Goal: Transaction & Acquisition: Obtain resource

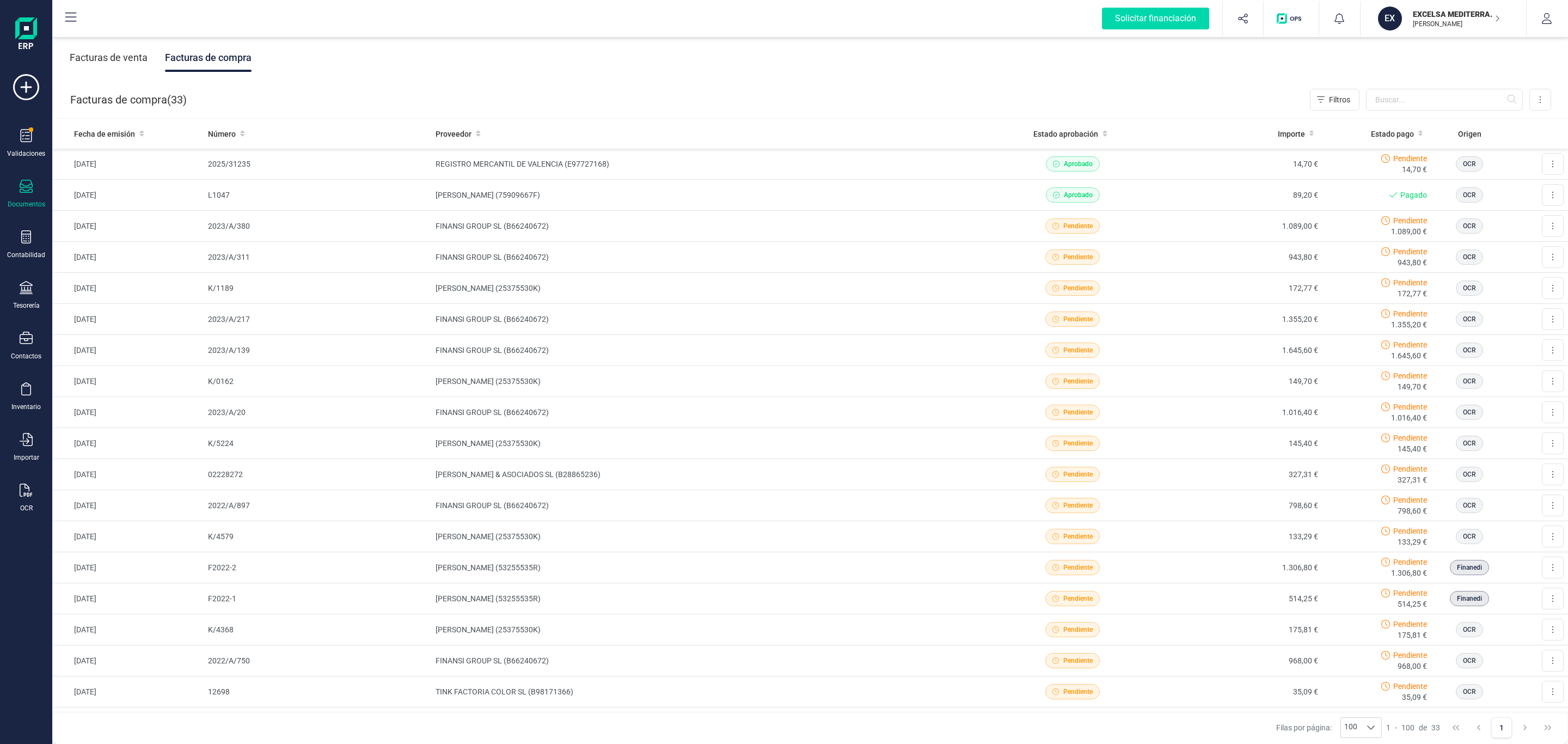
click at [361, 68] on div "Facturas de venta Facturas de compra" at bounding box center [809, 58] width 1515 height 46
click at [1404, 26] on div "EXCELSA MEDITERRANEA SL [PERSON_NAME]" at bounding box center [1451, 18] width 96 height 24
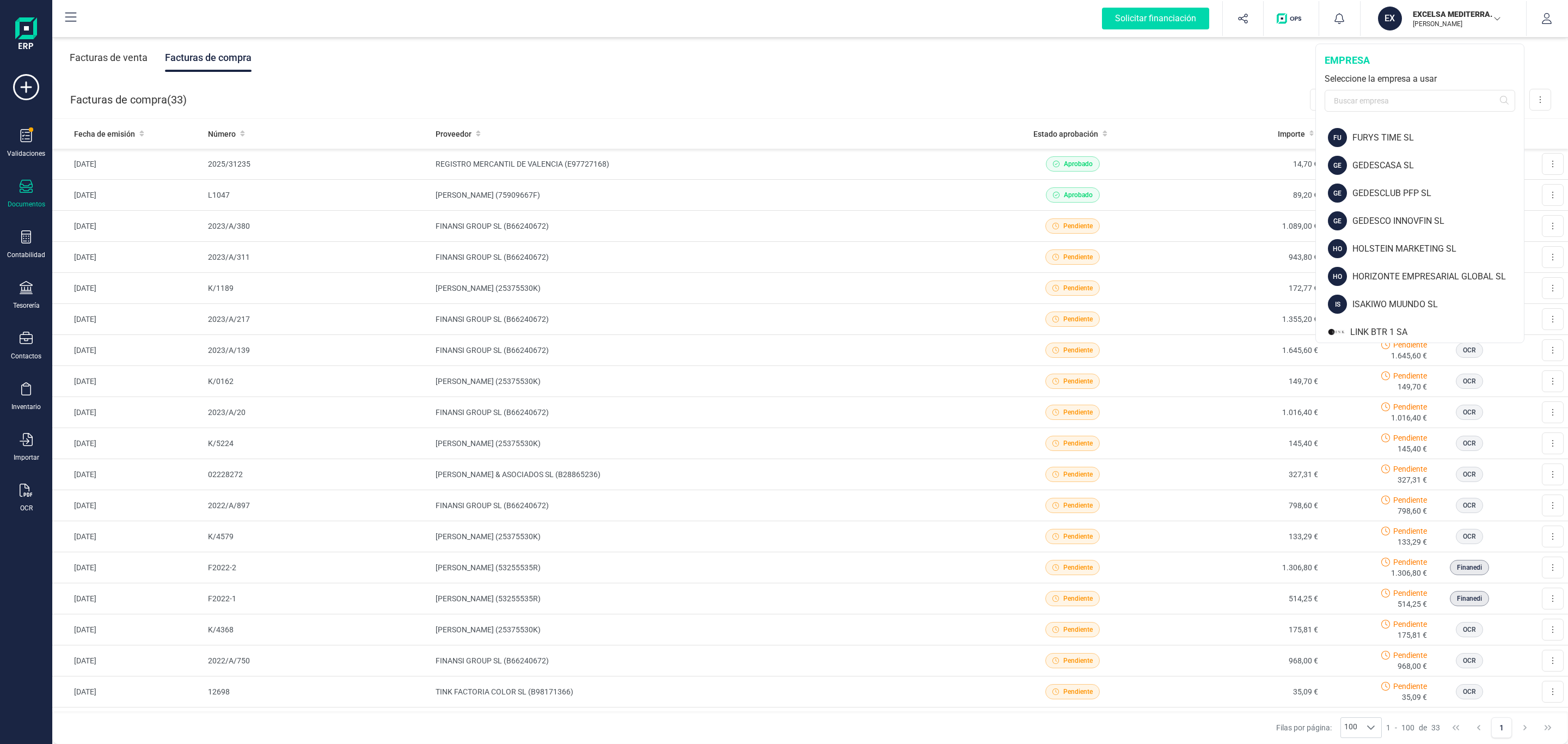
scroll to position [327, 0]
click at [1428, 193] on div "GEDESCO INNOVFIN SL" at bounding box center [1438, 196] width 172 height 13
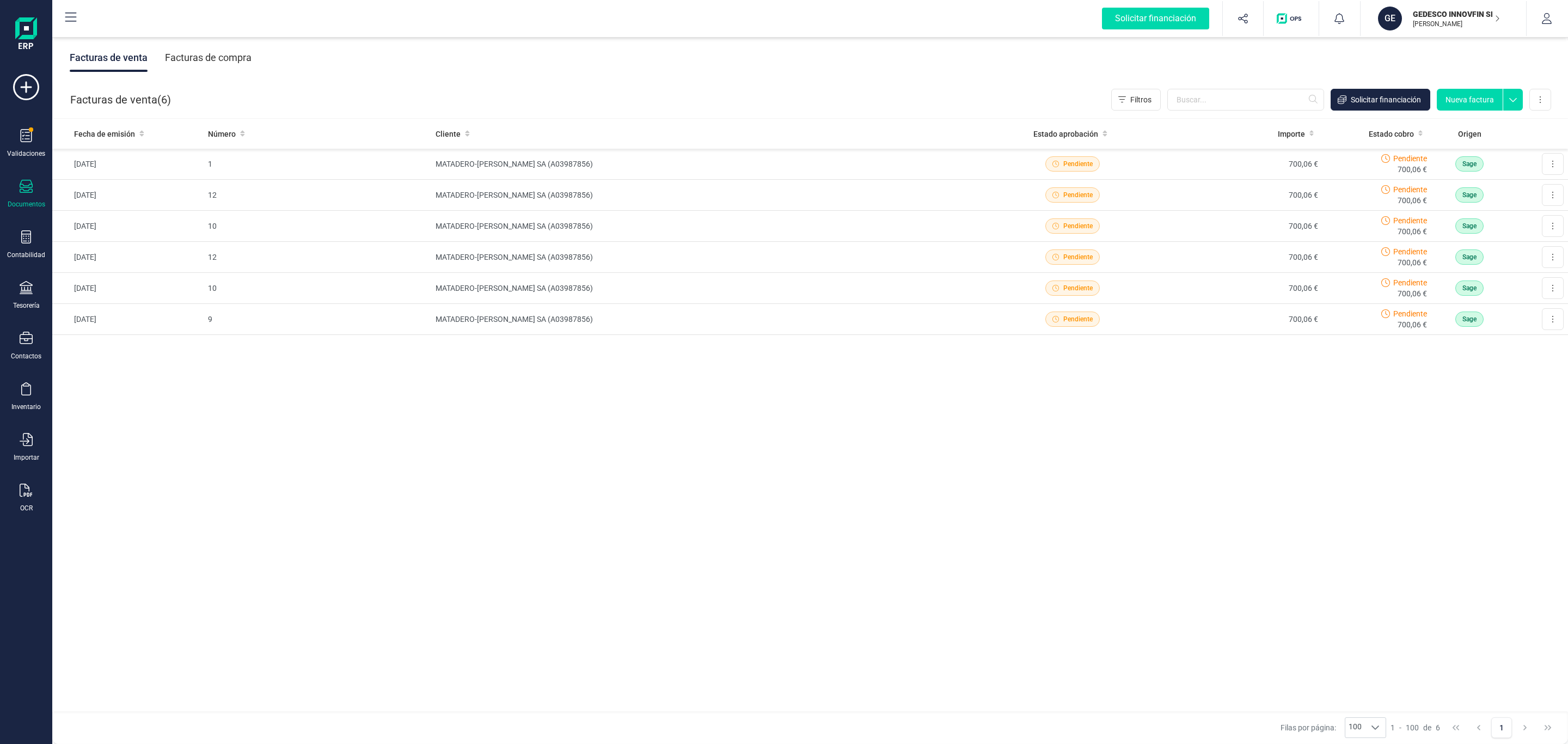
click at [227, 52] on div "Facturas de compra" at bounding box center [208, 58] width 86 height 28
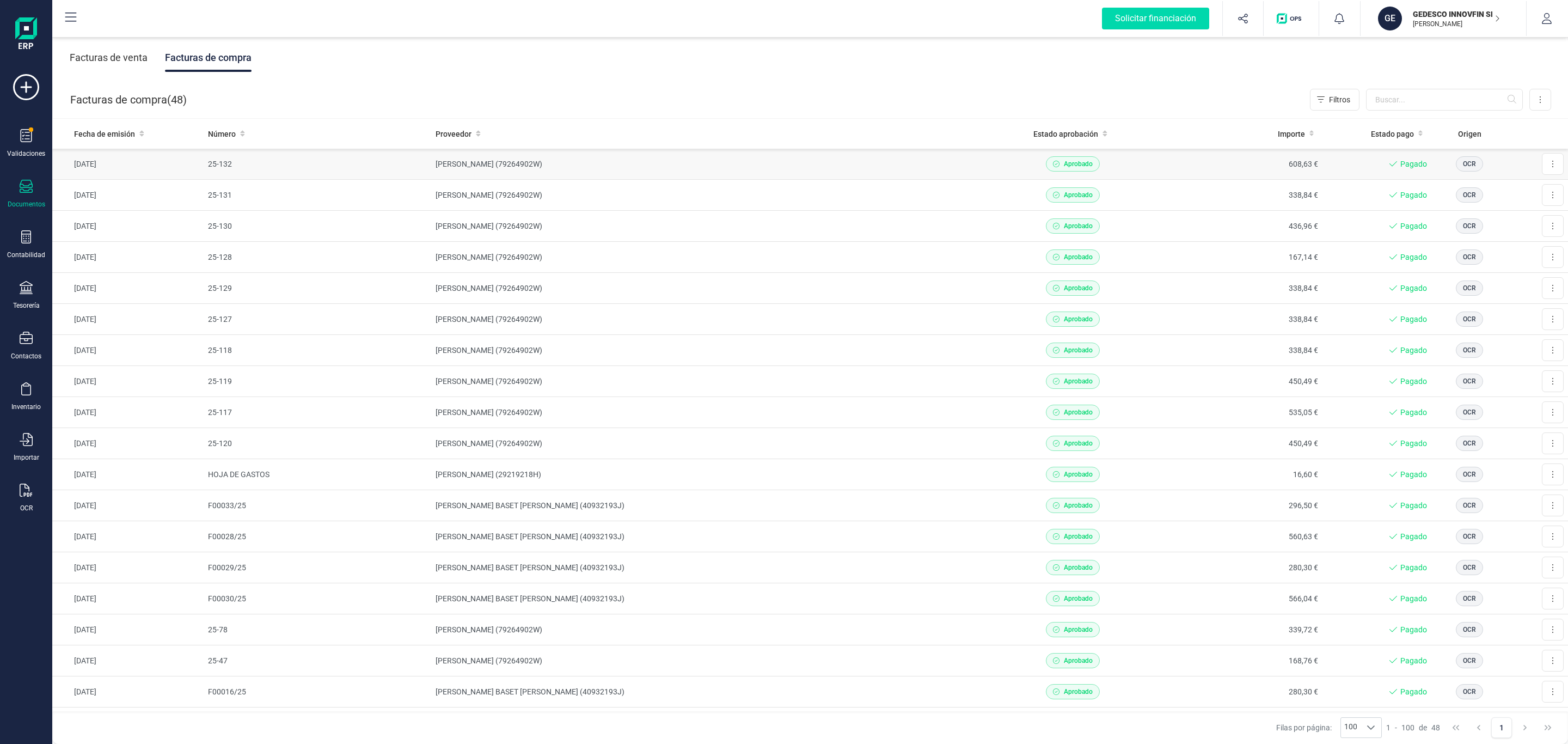
drag, startPoint x: 551, startPoint y: 314, endPoint x: 380, endPoint y: 157, distance: 232.1
click at [18, 136] on div "Validaciones" at bounding box center [26, 144] width 44 height 29
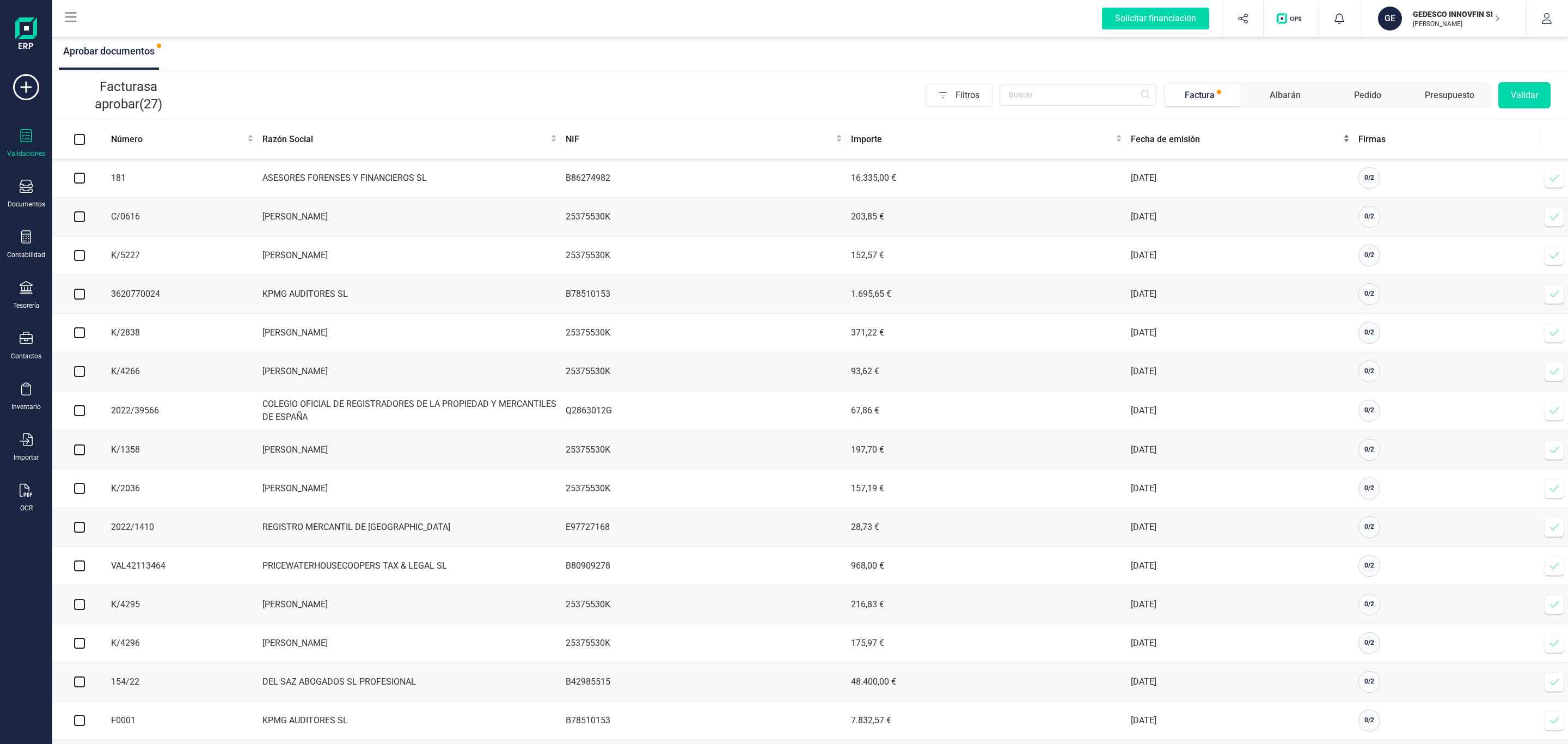
click at [1163, 136] on span "Fecha de emisión" at bounding box center [1235, 139] width 210 height 13
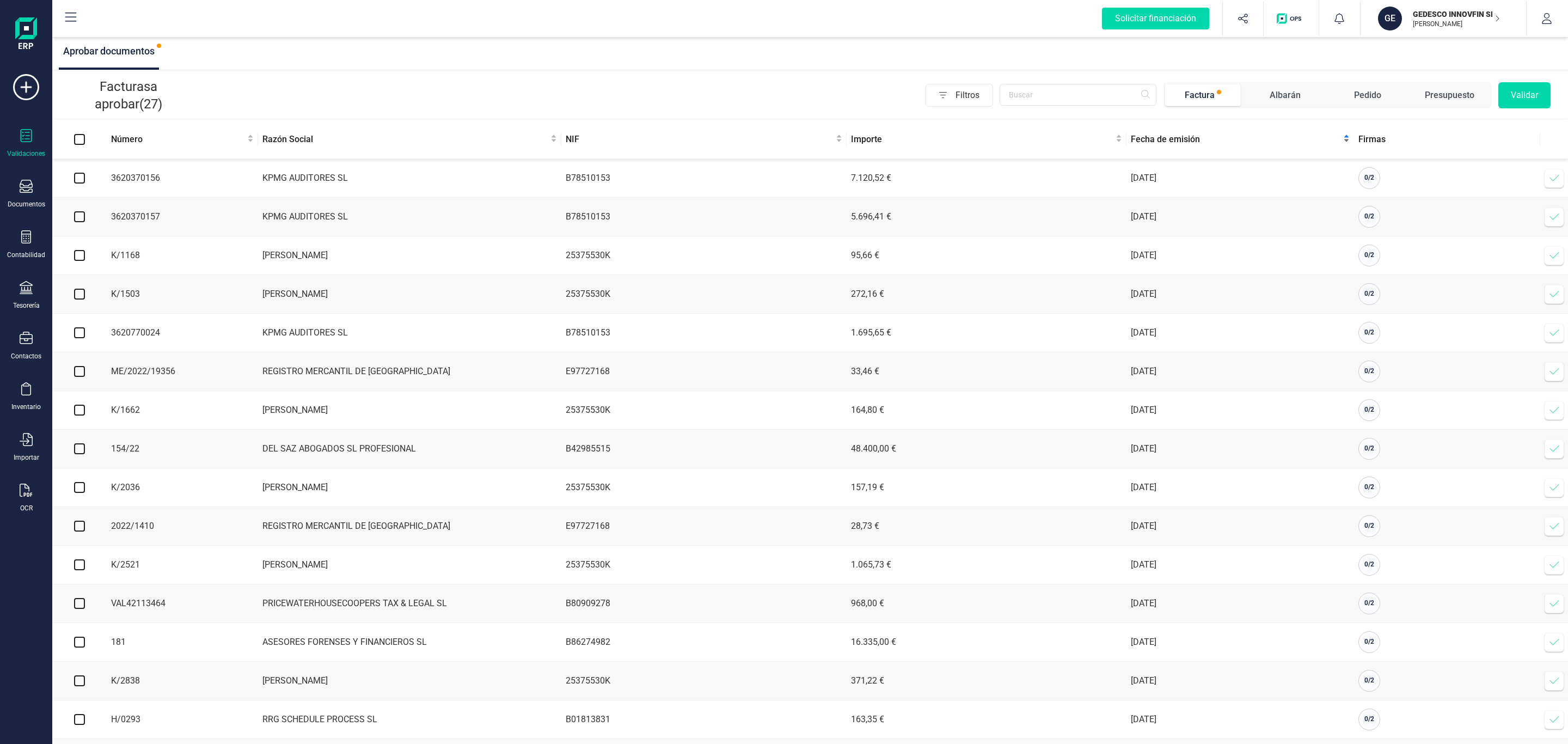
click at [1163, 136] on span "Fecha de emisión" at bounding box center [1235, 139] width 210 height 13
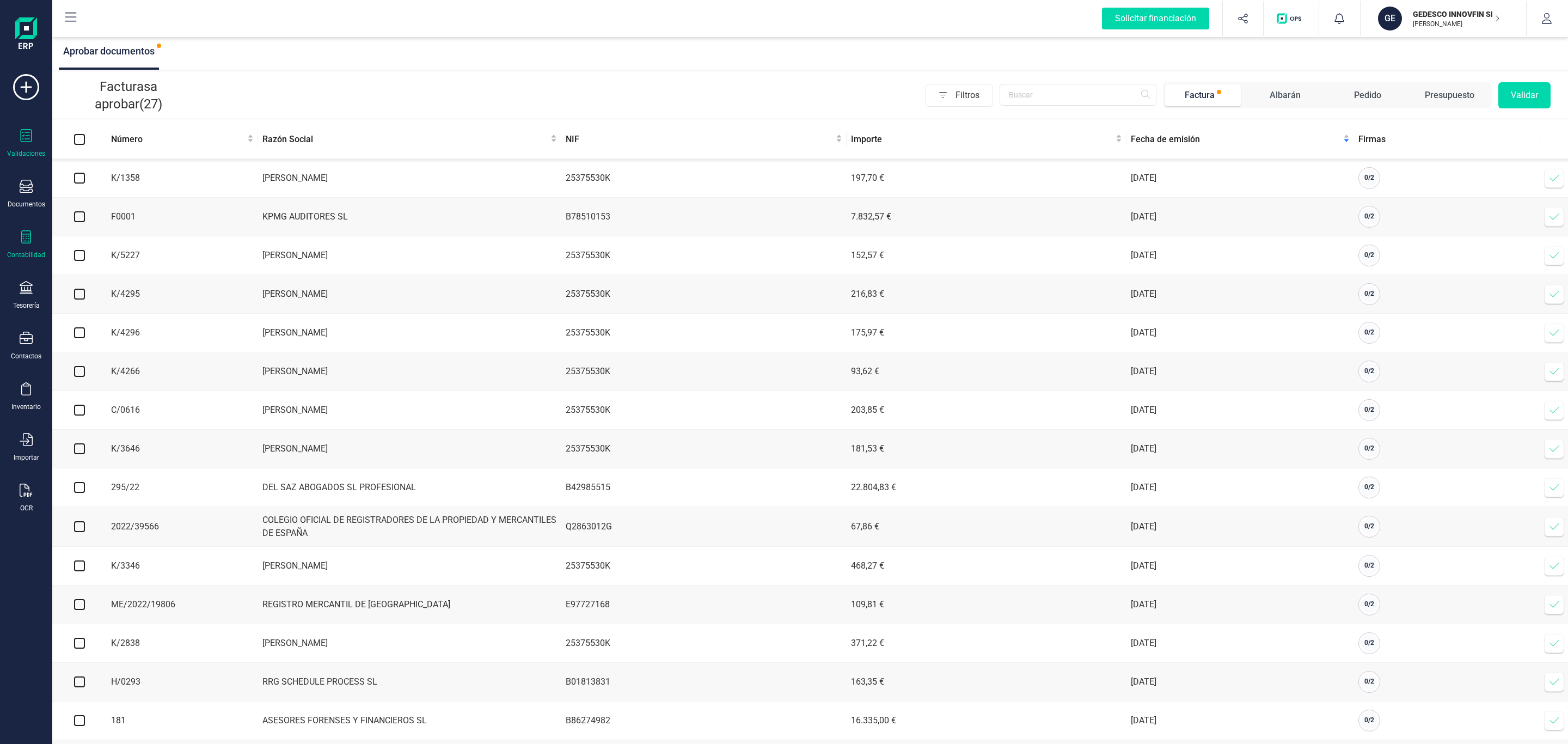
click at [28, 245] on div at bounding box center [26, 238] width 13 height 16
click at [23, 196] on div at bounding box center [26, 187] width 13 height 16
click at [122, 157] on span "Facturas" at bounding box center [114, 156] width 58 height 13
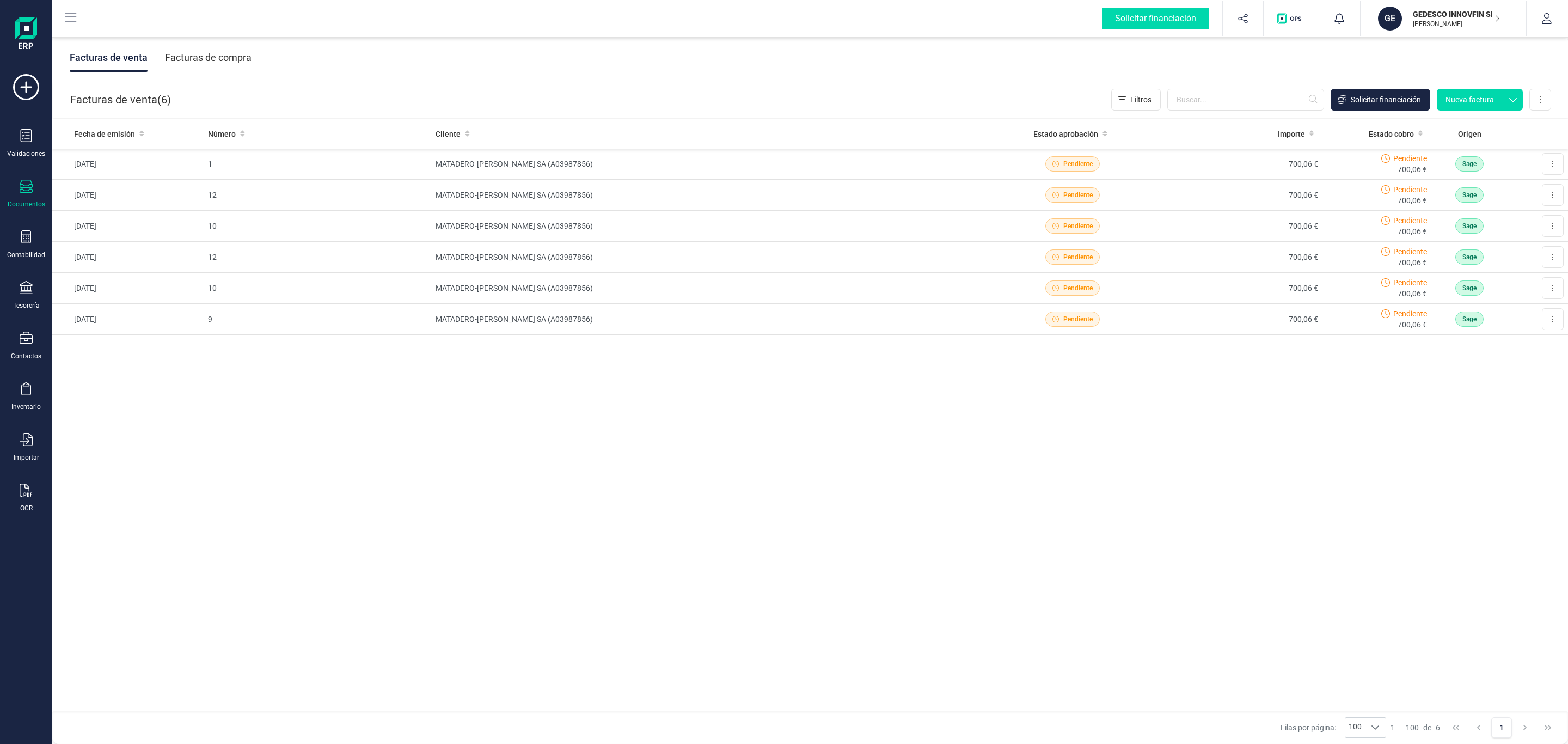
click at [180, 51] on div "Facturas de compra" at bounding box center [208, 58] width 86 height 28
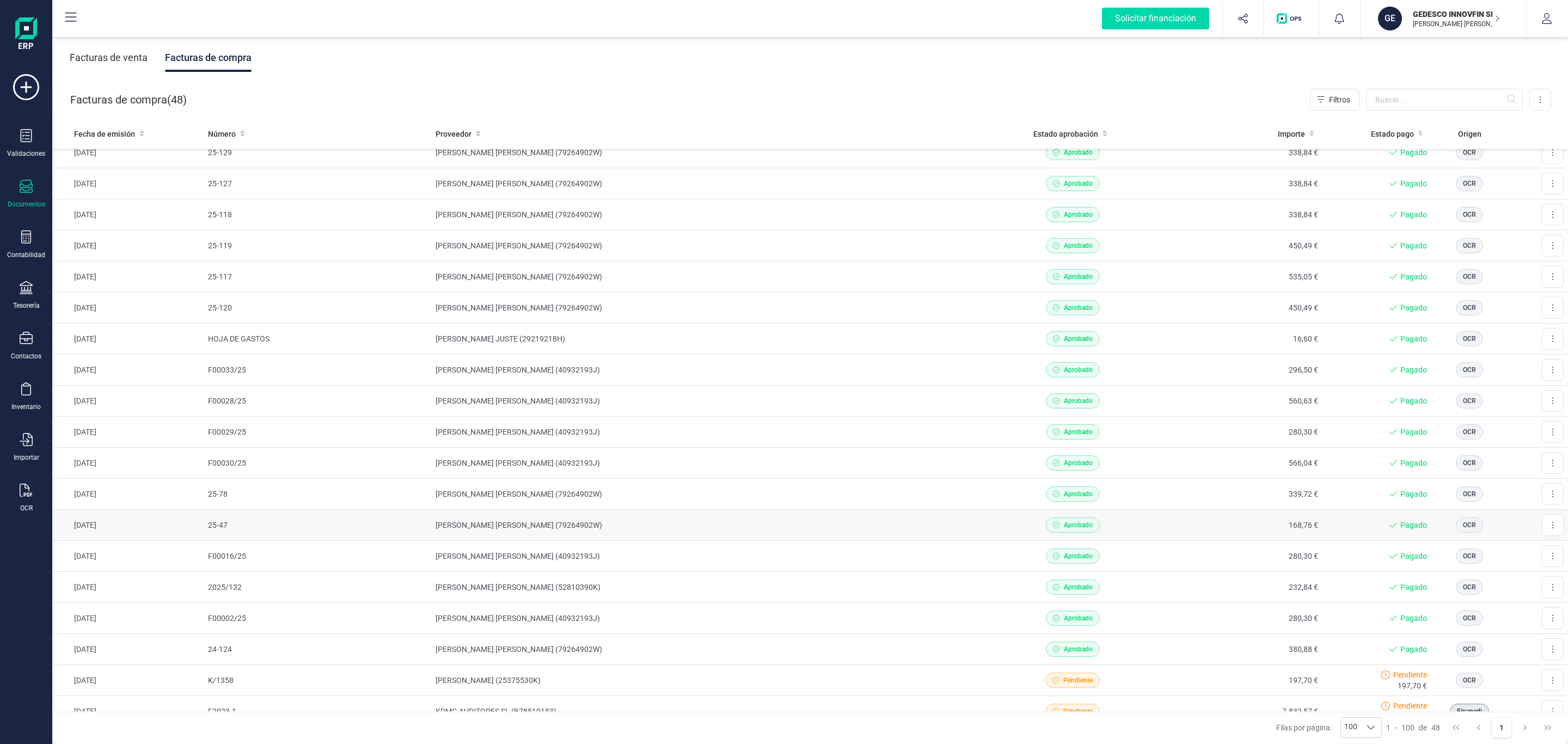
scroll to position [164, 0]
click at [141, 131] on icon at bounding box center [141, 134] width 4 height 6
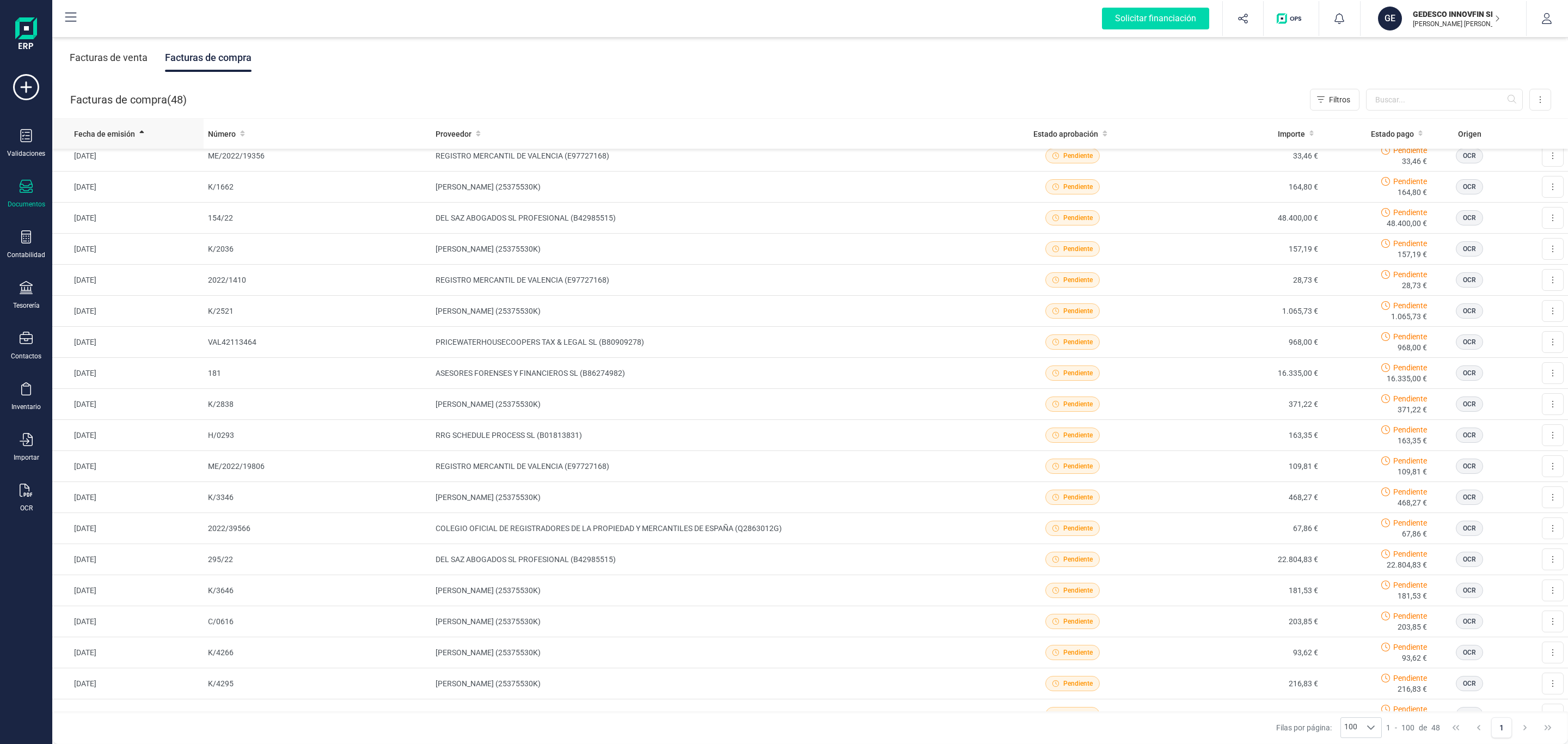
click at [85, 134] on span "Fecha de emisión" at bounding box center [104, 134] width 61 height 11
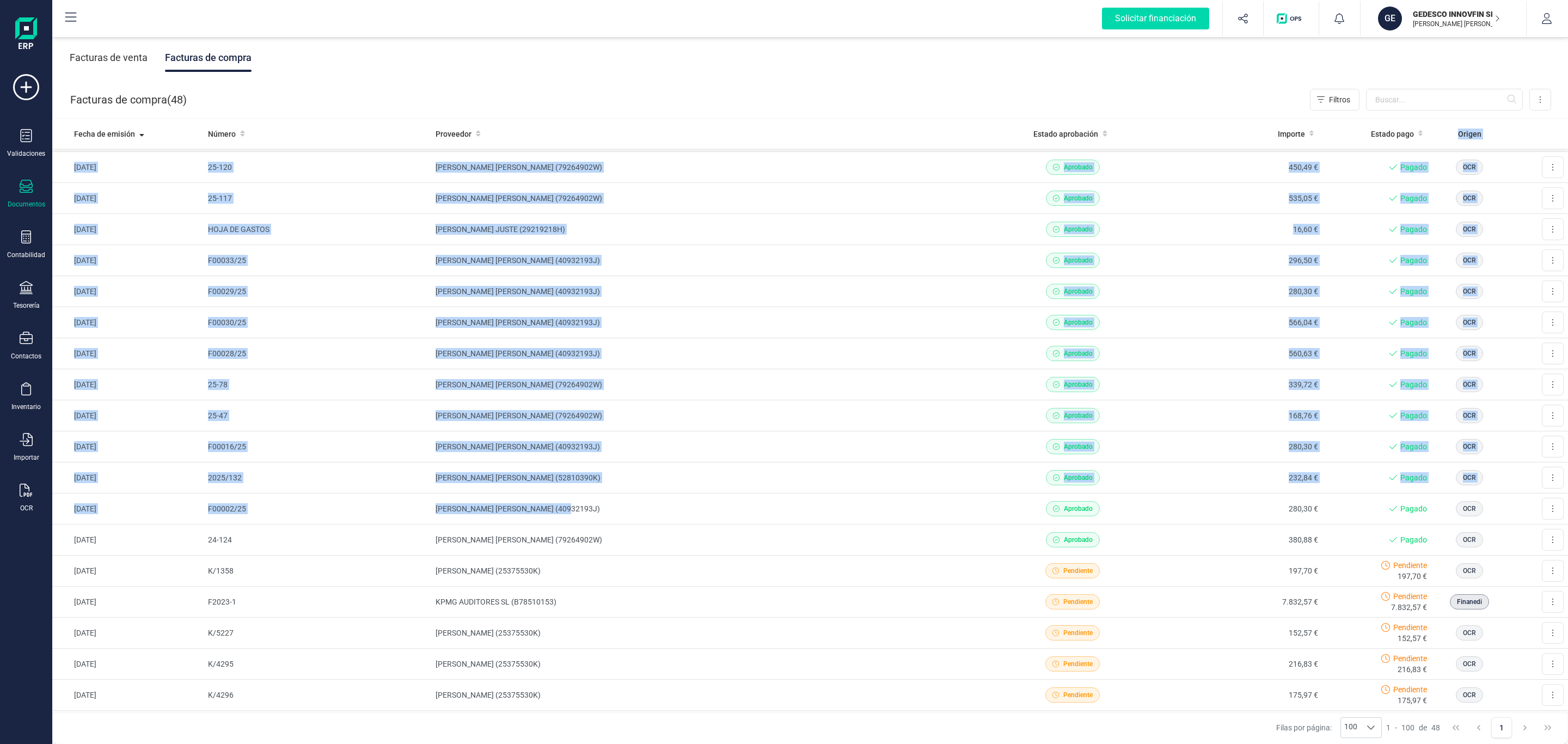
scroll to position [0, 0]
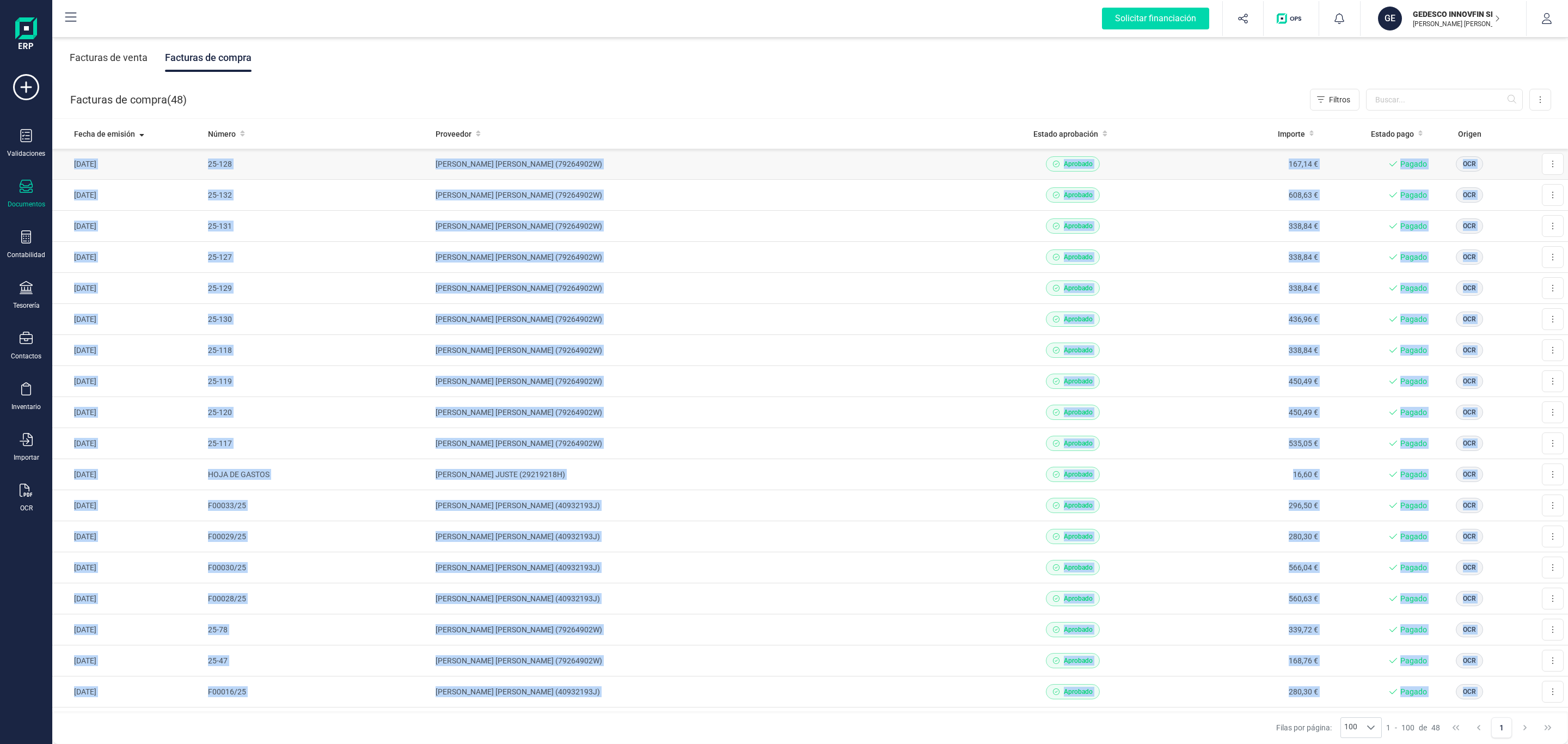
drag, startPoint x: 593, startPoint y: 523, endPoint x: 66, endPoint y: 162, distance: 638.8
copy tbody "09/04/2160 13-603 LORE IPSUM DOLORSI AMETC (61219338A) Elitsedd 757,75 € Eiusmo…"
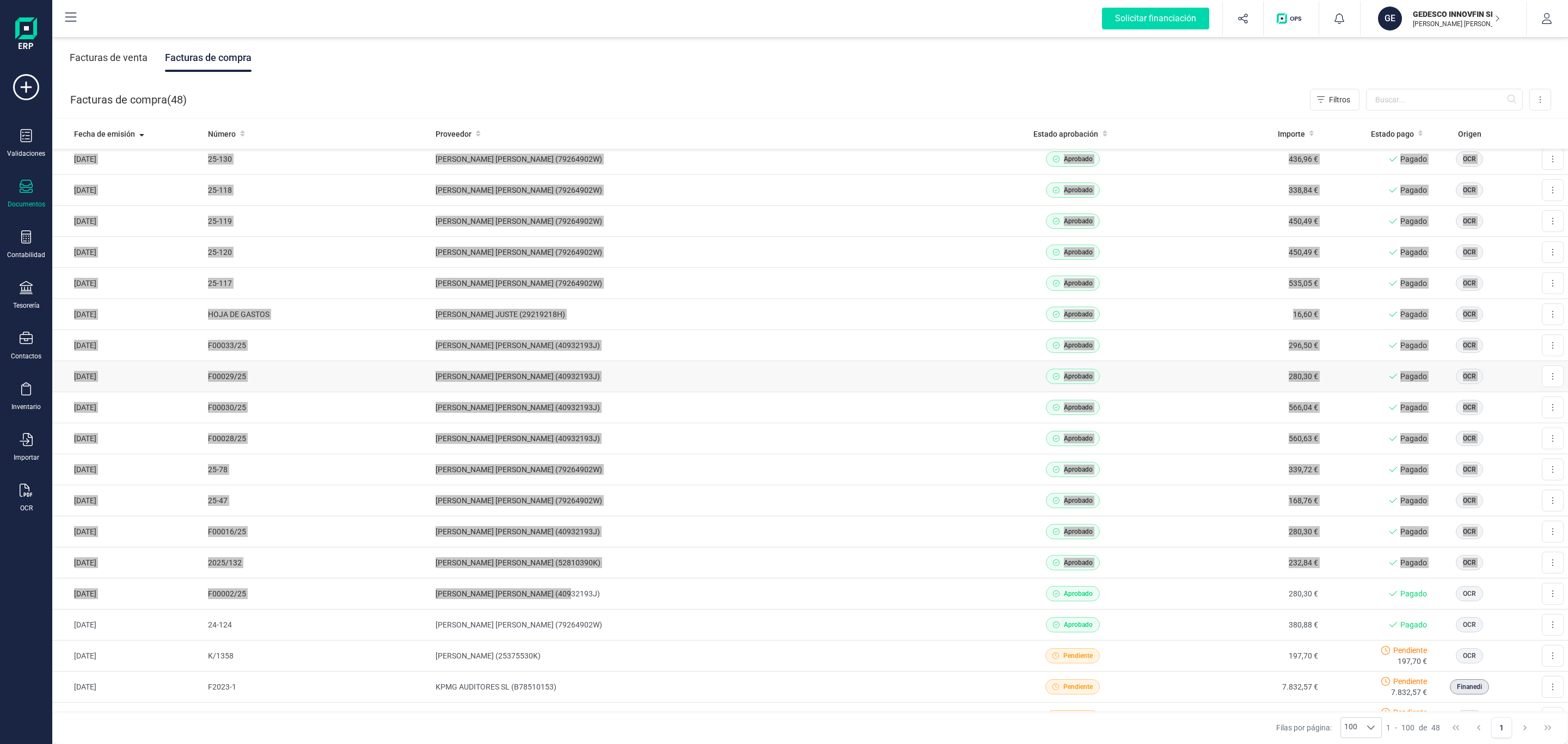
scroll to position [164, 0]
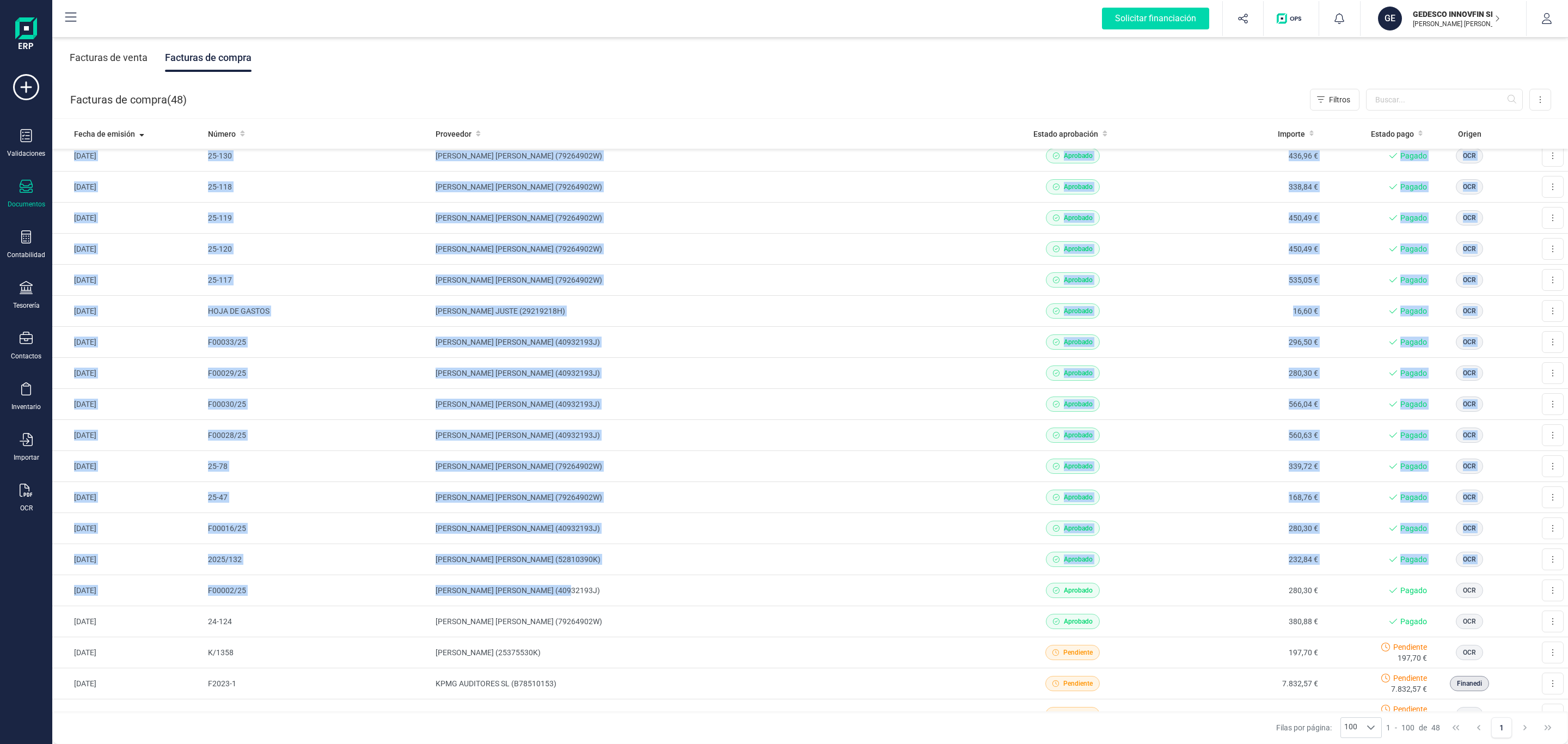
drag, startPoint x: 622, startPoint y: 73, endPoint x: 616, endPoint y: 71, distance: 6.3
click at [616, 71] on div "Facturas de venta Facturas de compra" at bounding box center [809, 58] width 1515 height 46
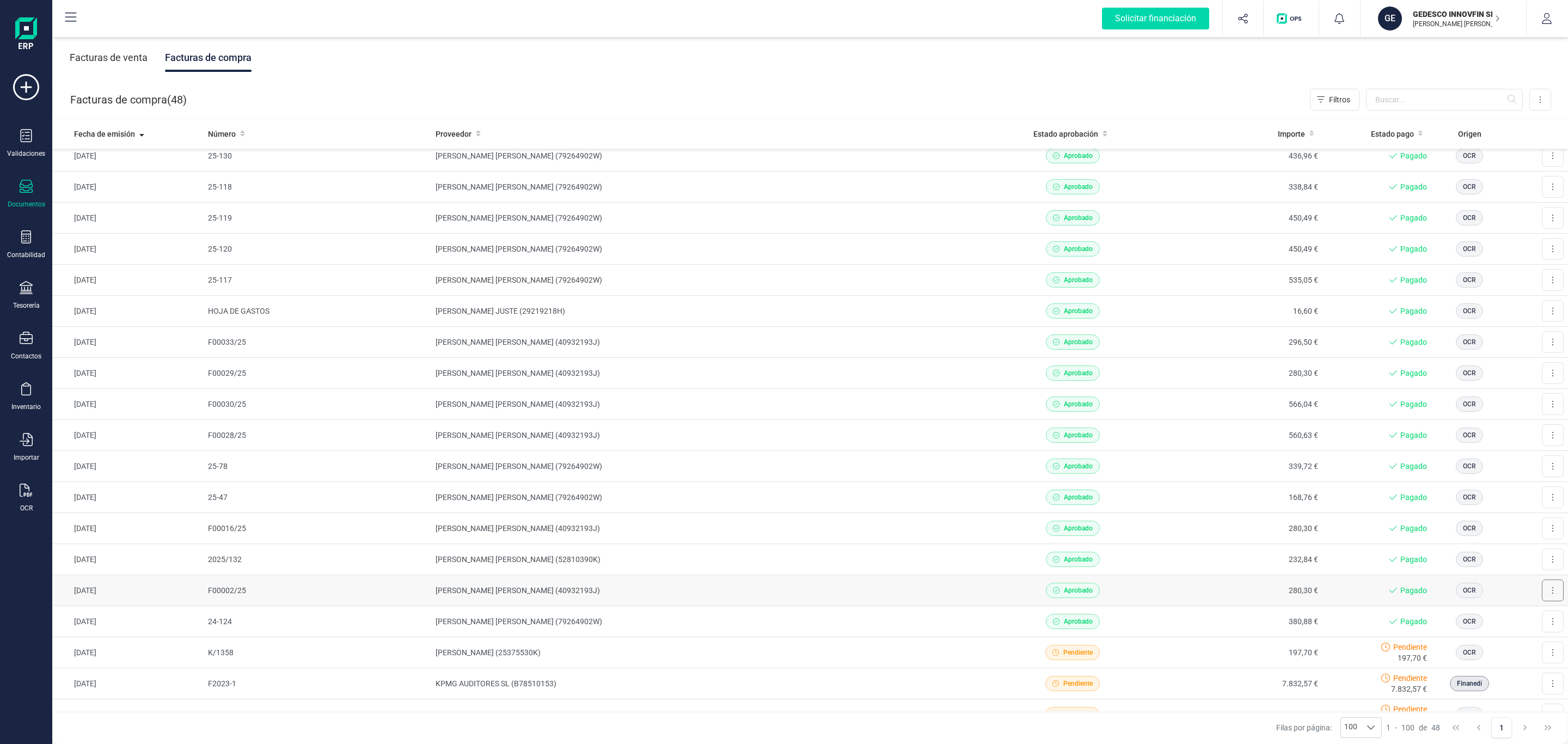
click at [1552, 595] on icon at bounding box center [1552, 590] width 2 height 9
click at [1519, 622] on span "Descargar documento" at bounding box center [1517, 617] width 75 height 11
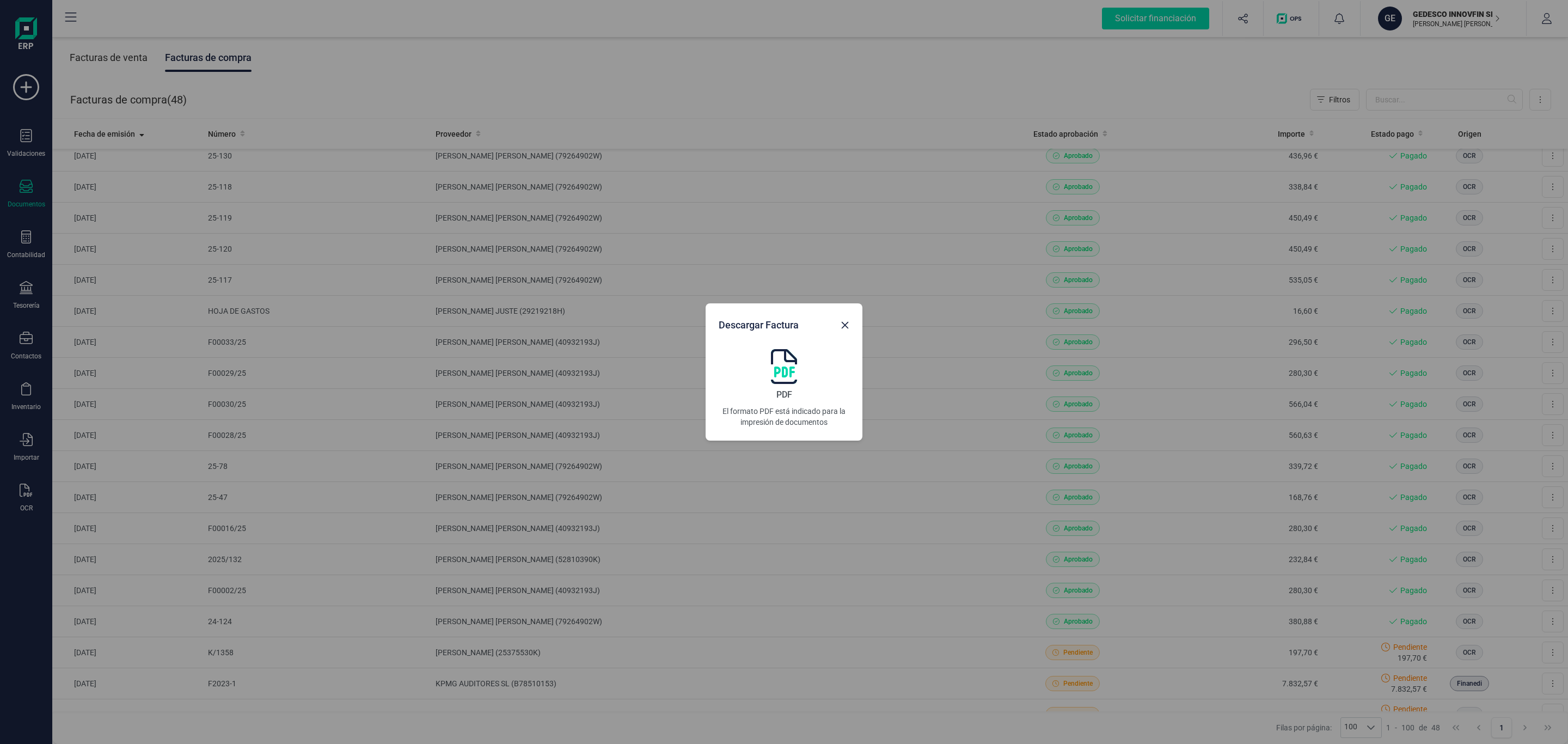
click at [796, 375] on img at bounding box center [784, 367] width 26 height 35
drag, startPoint x: 843, startPoint y: 322, endPoint x: 848, endPoint y: 418, distance: 96.1
click at [843, 322] on icon "Close" at bounding box center [845, 325] width 9 height 9
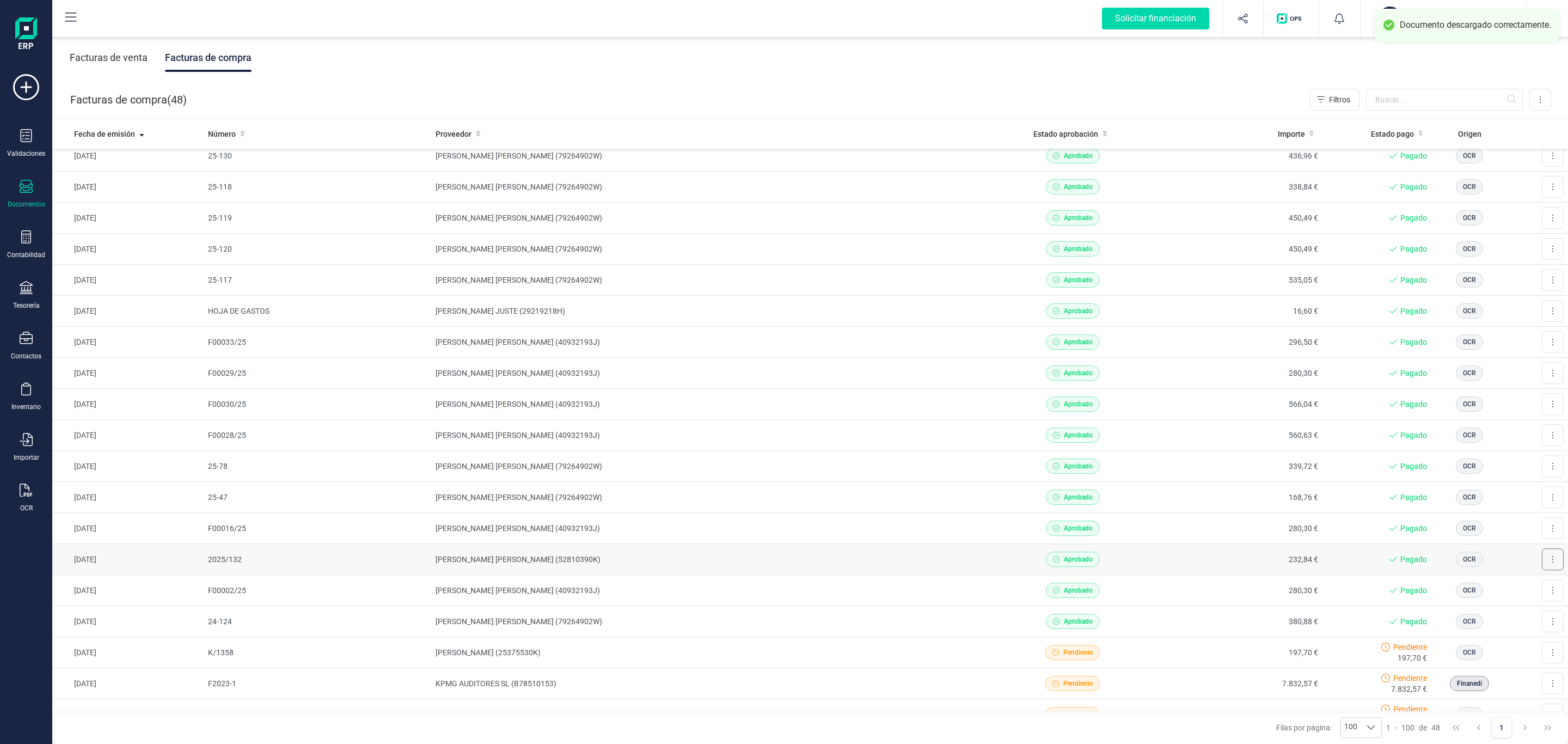
click at [1552, 560] on icon at bounding box center [1552, 560] width 2 height 9
click at [1521, 587] on span "Descargar documento" at bounding box center [1517, 585] width 75 height 11
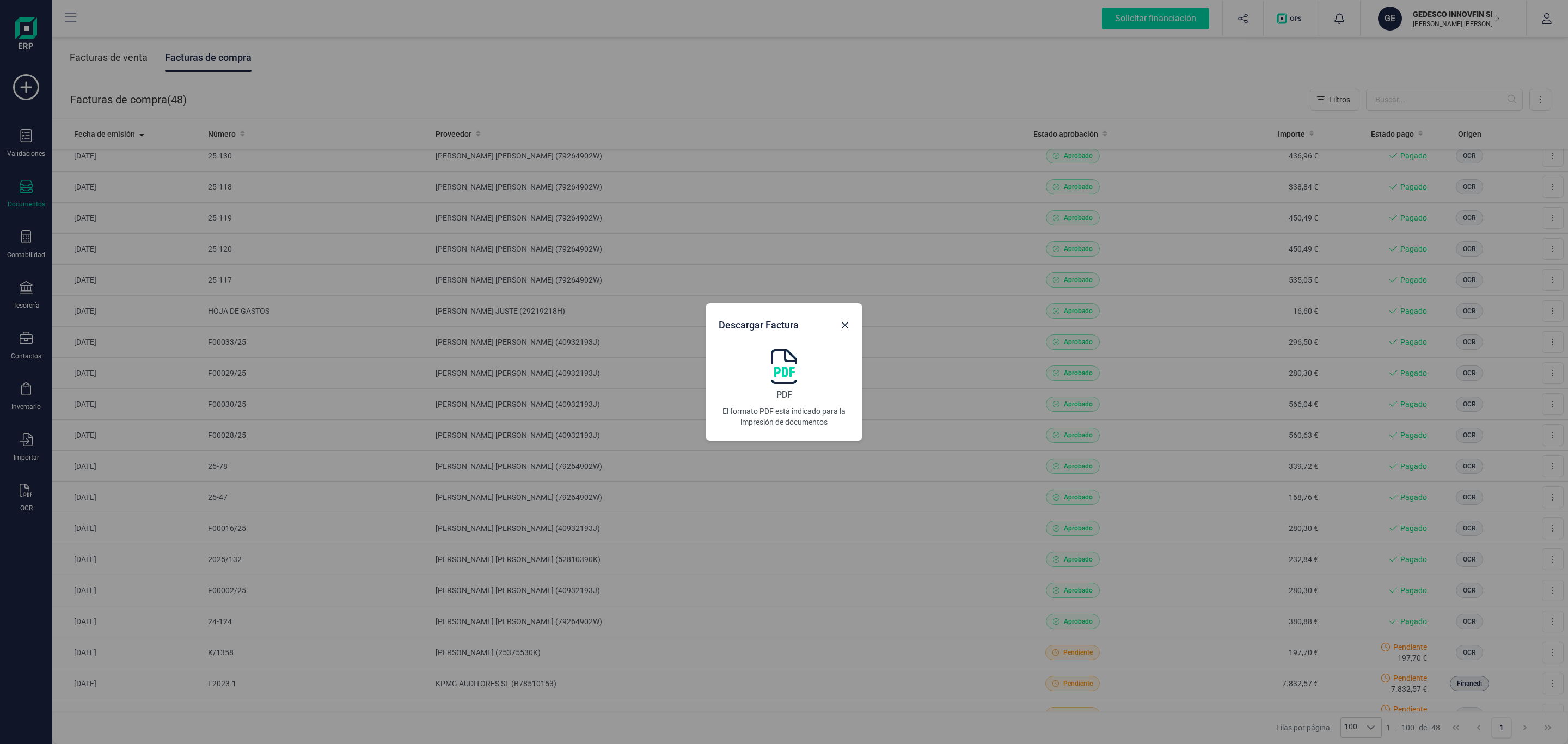
click at [787, 361] on img at bounding box center [784, 367] width 26 height 35
drag, startPoint x: 846, startPoint y: 330, endPoint x: 894, endPoint y: 454, distance: 133.0
click at [846, 330] on button "Close" at bounding box center [845, 325] width 18 height 18
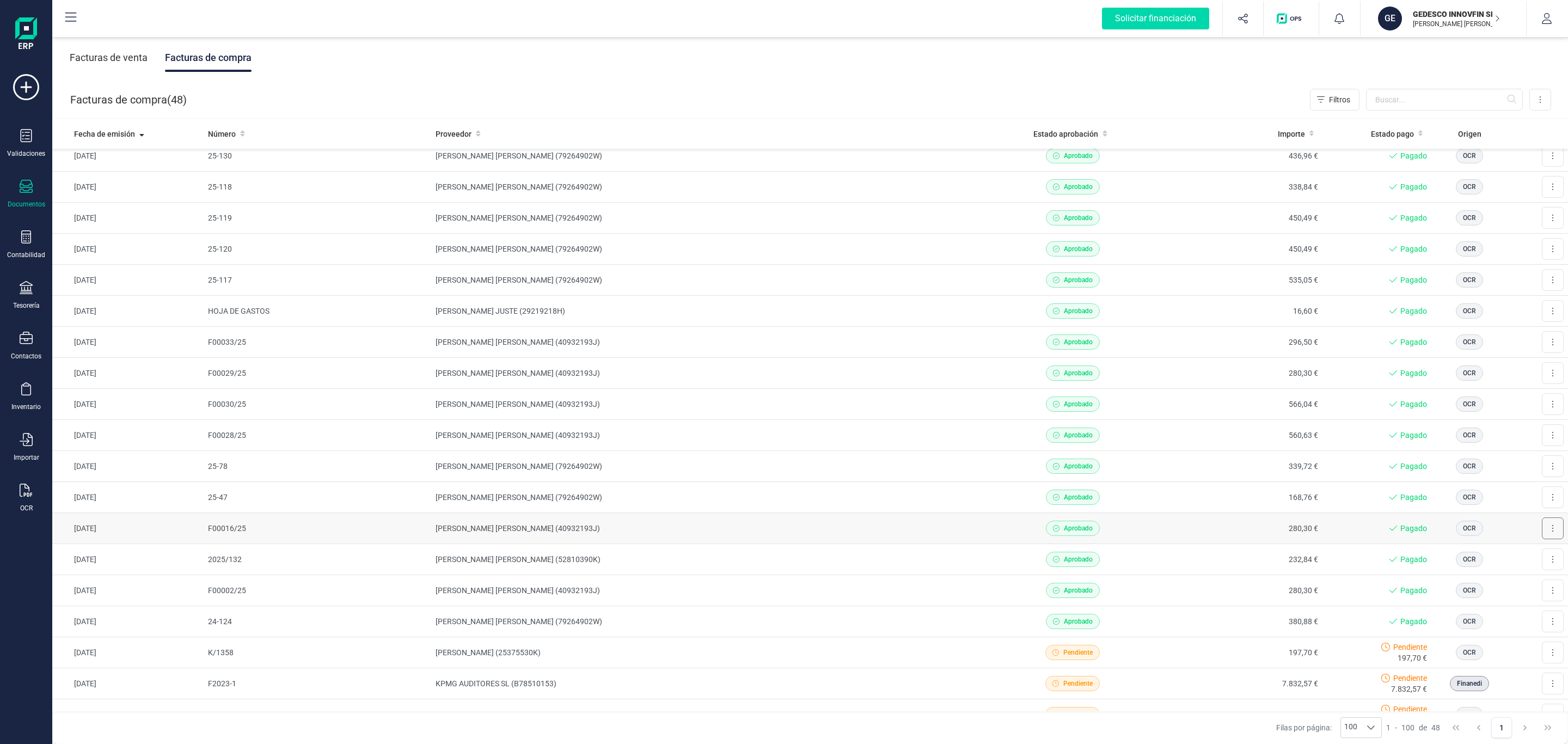
click at [1542, 533] on button at bounding box center [1552, 528] width 22 height 22
click at [1519, 560] on span "Descargar documento" at bounding box center [1517, 555] width 75 height 11
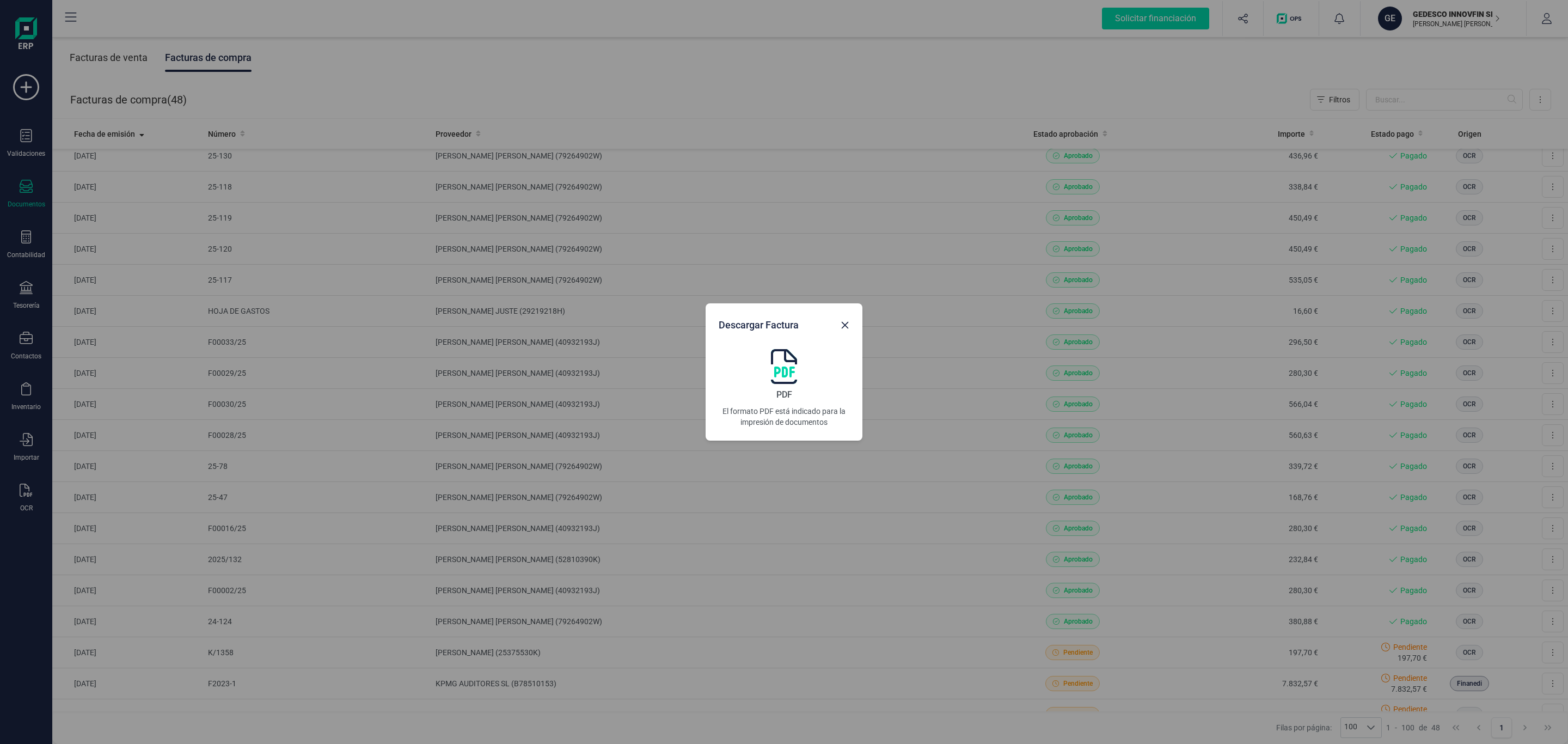
click at [783, 367] on img at bounding box center [784, 367] width 26 height 35
drag, startPoint x: 841, startPoint y: 327, endPoint x: 1106, endPoint y: 464, distance: 298.3
click at [841, 327] on icon "Close" at bounding box center [845, 325] width 9 height 9
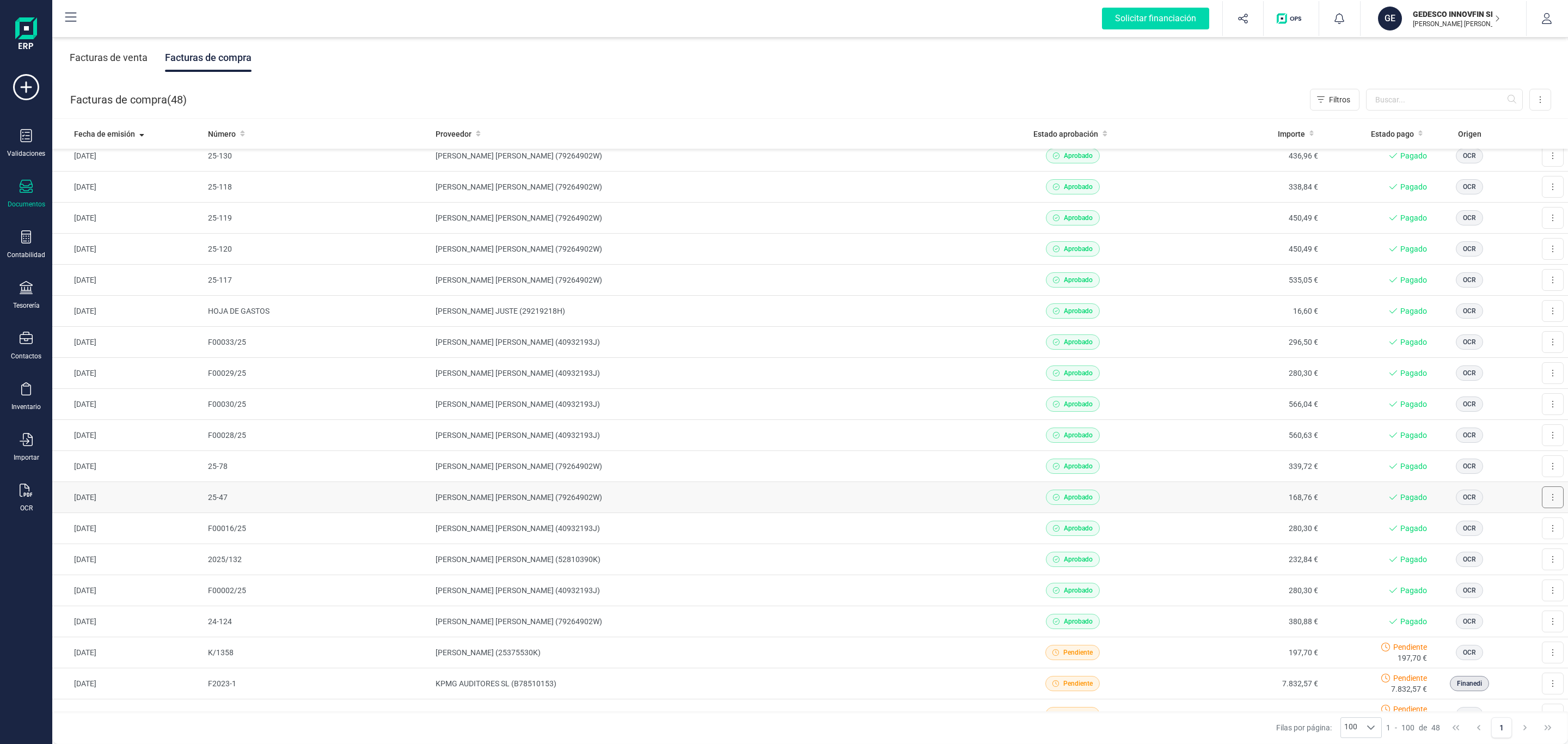
click at [1542, 499] on button at bounding box center [1552, 497] width 22 height 22
click at [1506, 525] on span "Descargar documento" at bounding box center [1517, 523] width 75 height 11
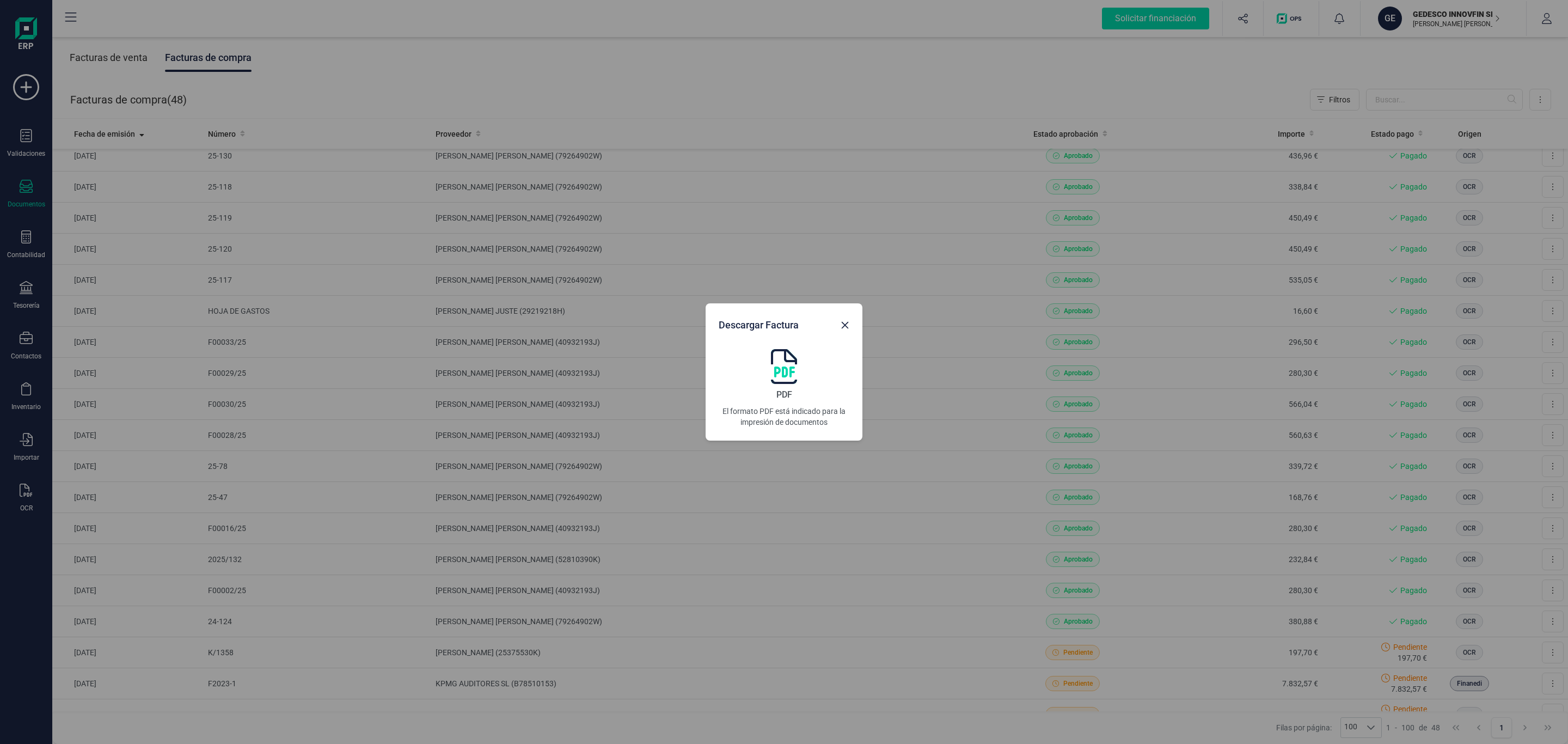
click at [791, 368] on img at bounding box center [784, 367] width 26 height 35
drag, startPoint x: 843, startPoint y: 328, endPoint x: 859, endPoint y: 330, distance: 16.1
click at [843, 328] on icon "Close" at bounding box center [845, 325] width 9 height 9
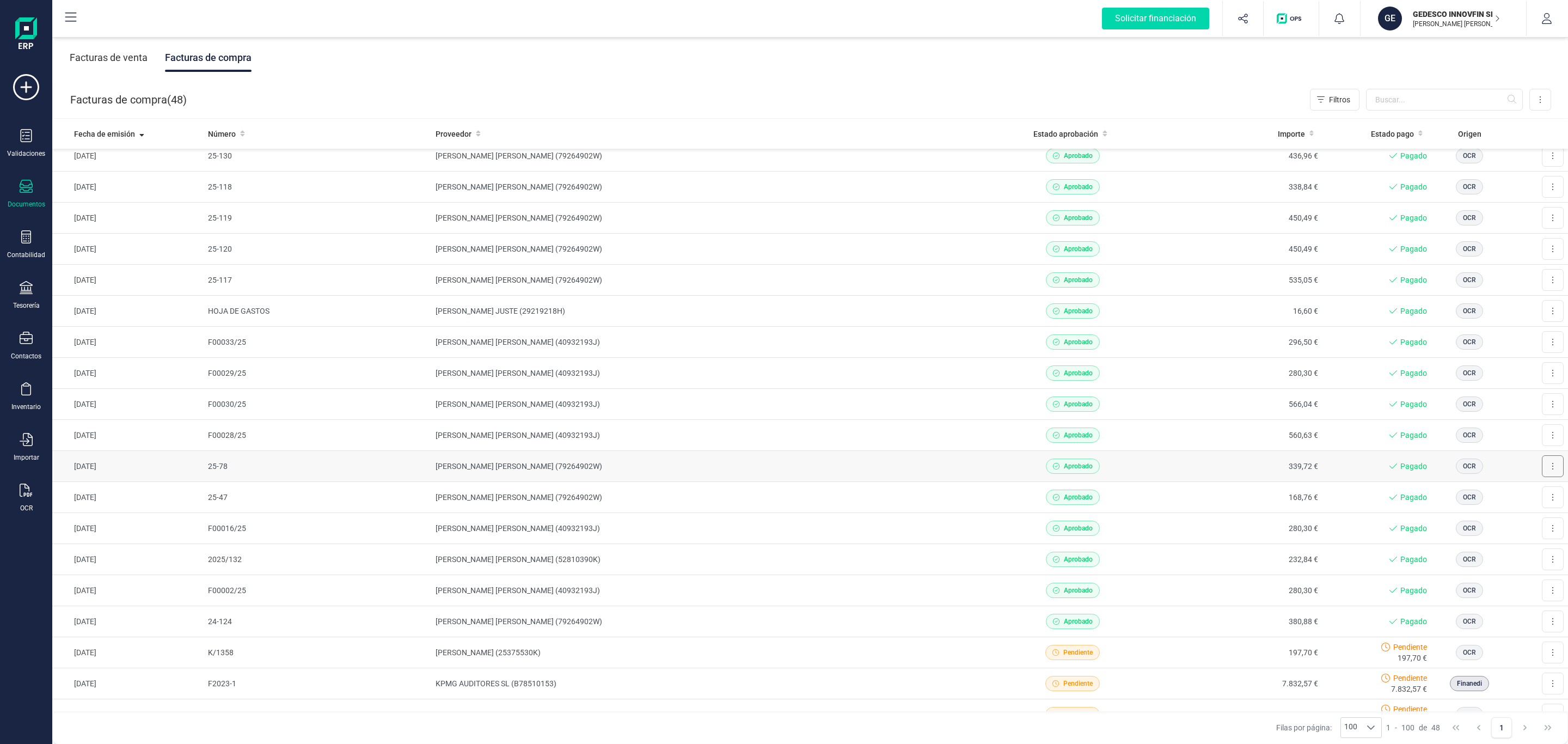
click at [1542, 464] on button at bounding box center [1552, 466] width 22 height 22
click at [1517, 491] on span "Descargar documento" at bounding box center [1517, 493] width 75 height 11
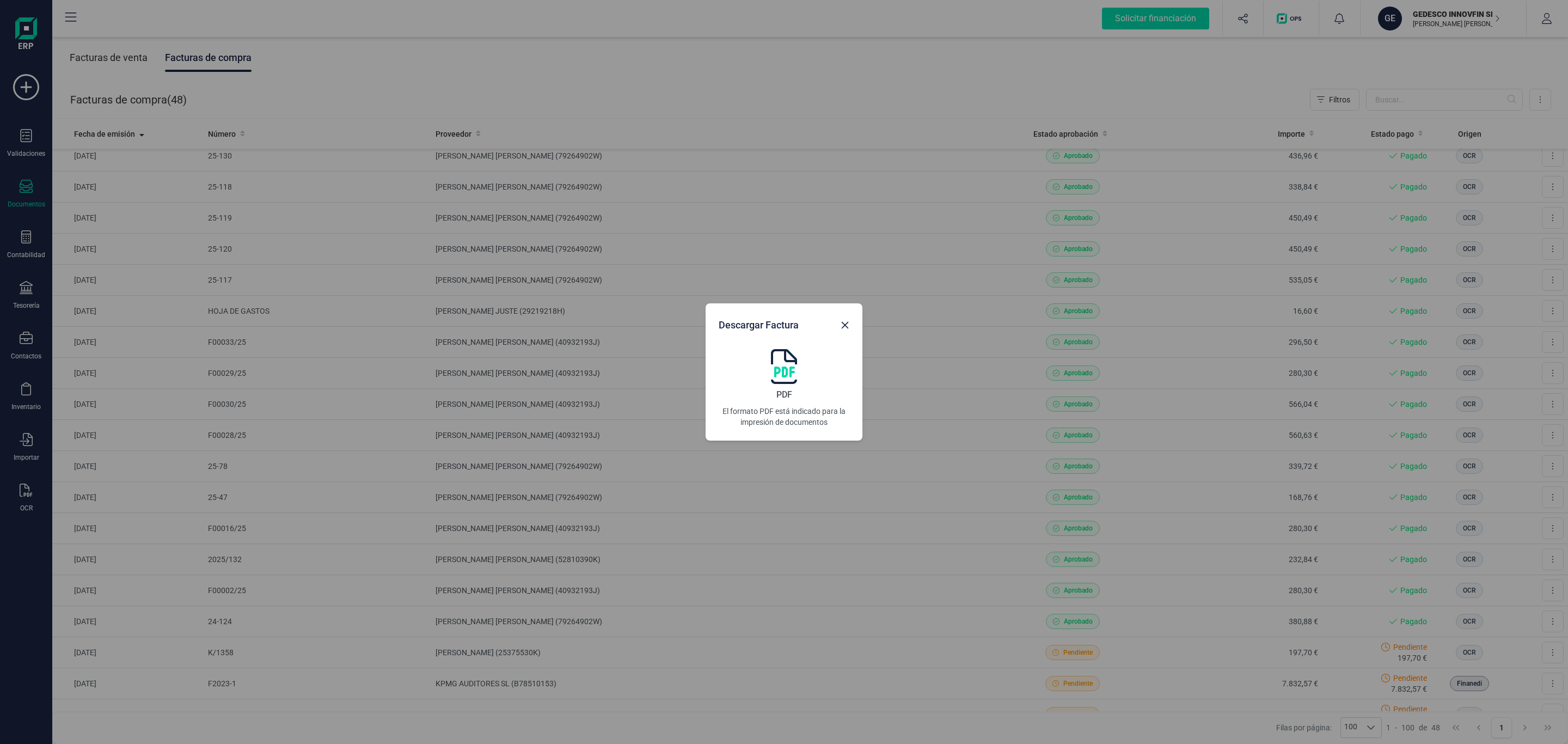
click at [779, 370] on img at bounding box center [784, 367] width 26 height 35
drag, startPoint x: 845, startPoint y: 324, endPoint x: 844, endPoint y: 332, distance: 8.1
click at [845, 324] on icon "Close" at bounding box center [845, 325] width 9 height 9
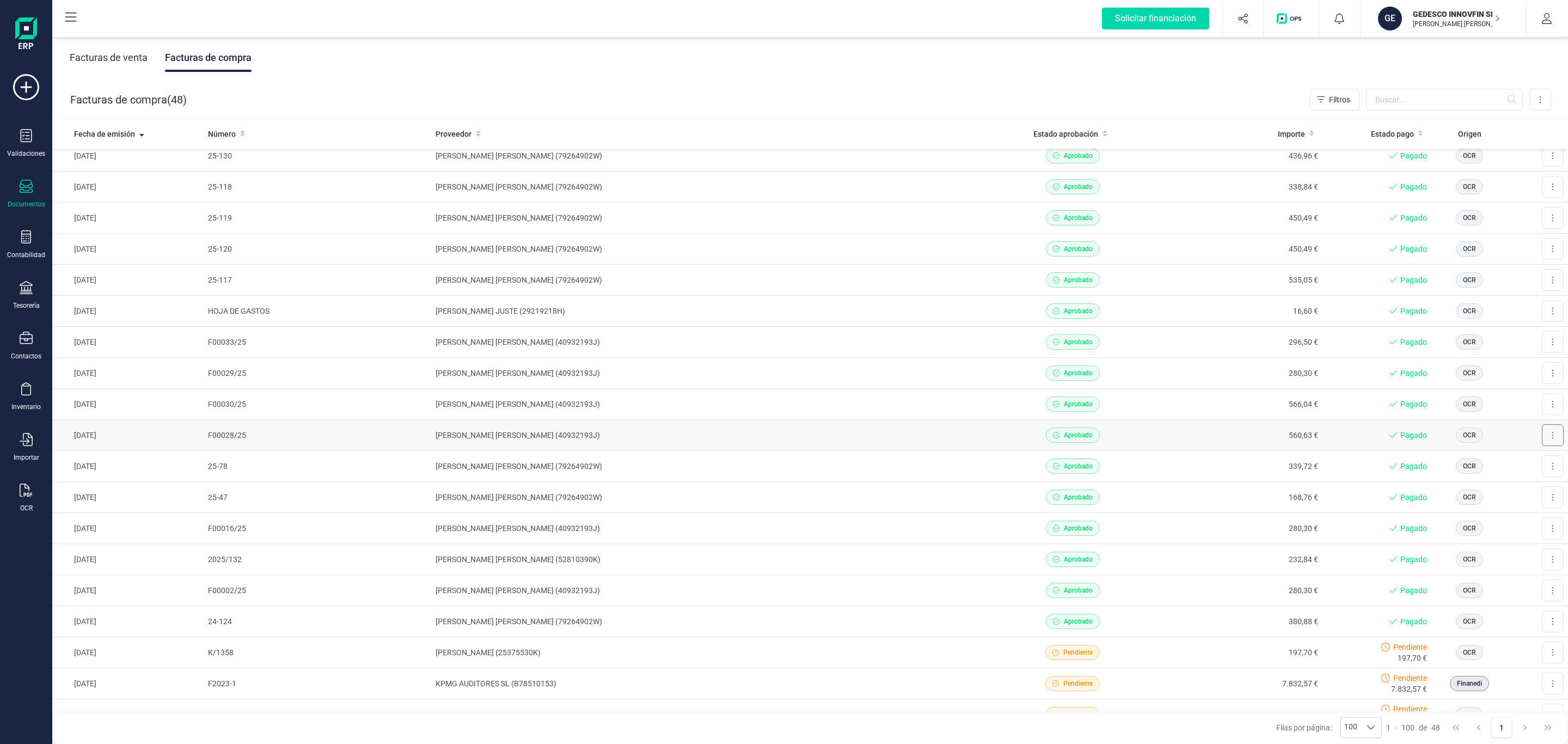
click at [1542, 439] on button at bounding box center [1552, 435] width 22 height 22
click at [1520, 463] on span "Descargar documento" at bounding box center [1517, 461] width 75 height 11
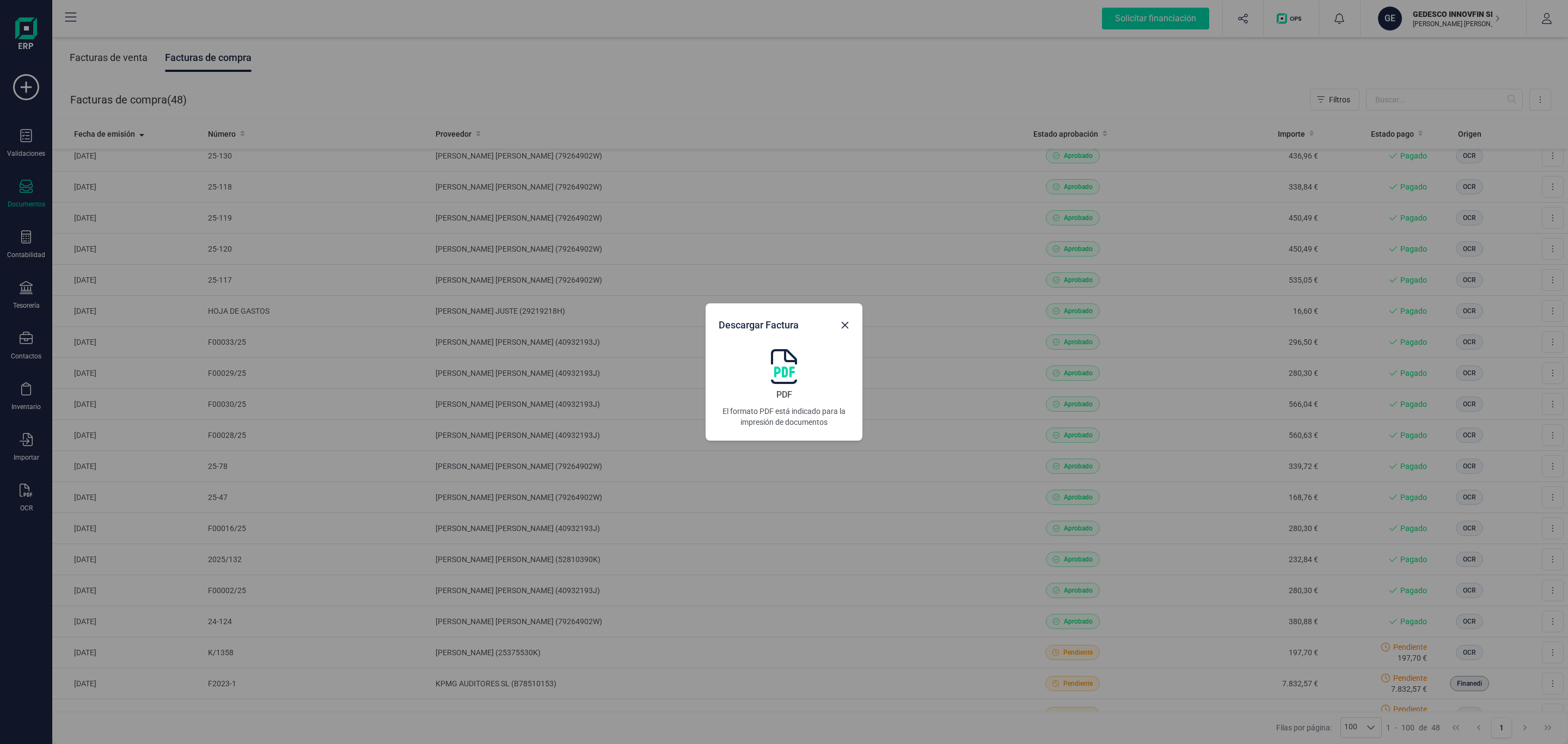
click at [787, 365] on img at bounding box center [784, 367] width 26 height 35
click at [841, 322] on icon "Close" at bounding box center [845, 325] width 9 height 9
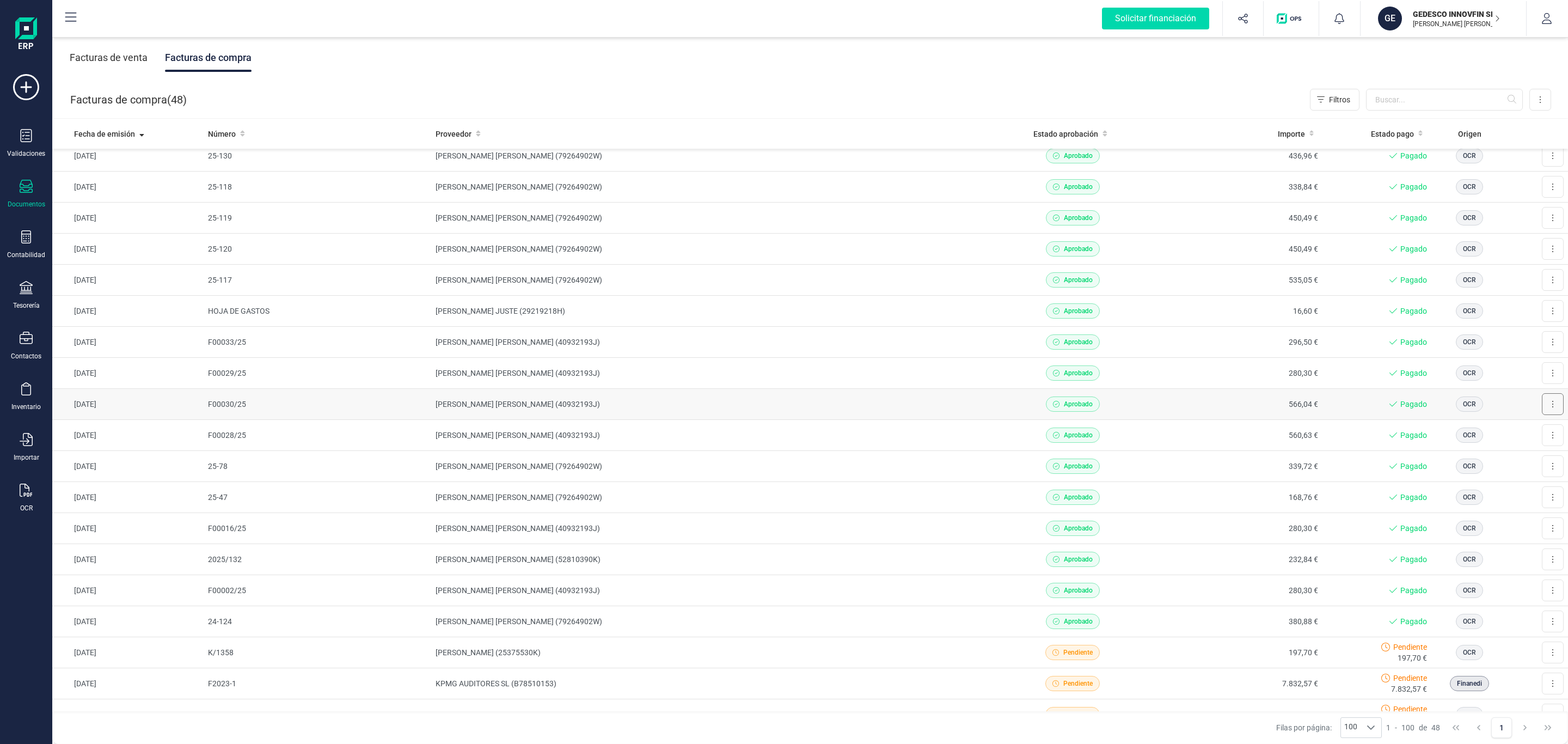
click at [1552, 406] on icon at bounding box center [1552, 404] width 2 height 9
click at [1535, 435] on span "Descargar documento" at bounding box center [1517, 431] width 75 height 11
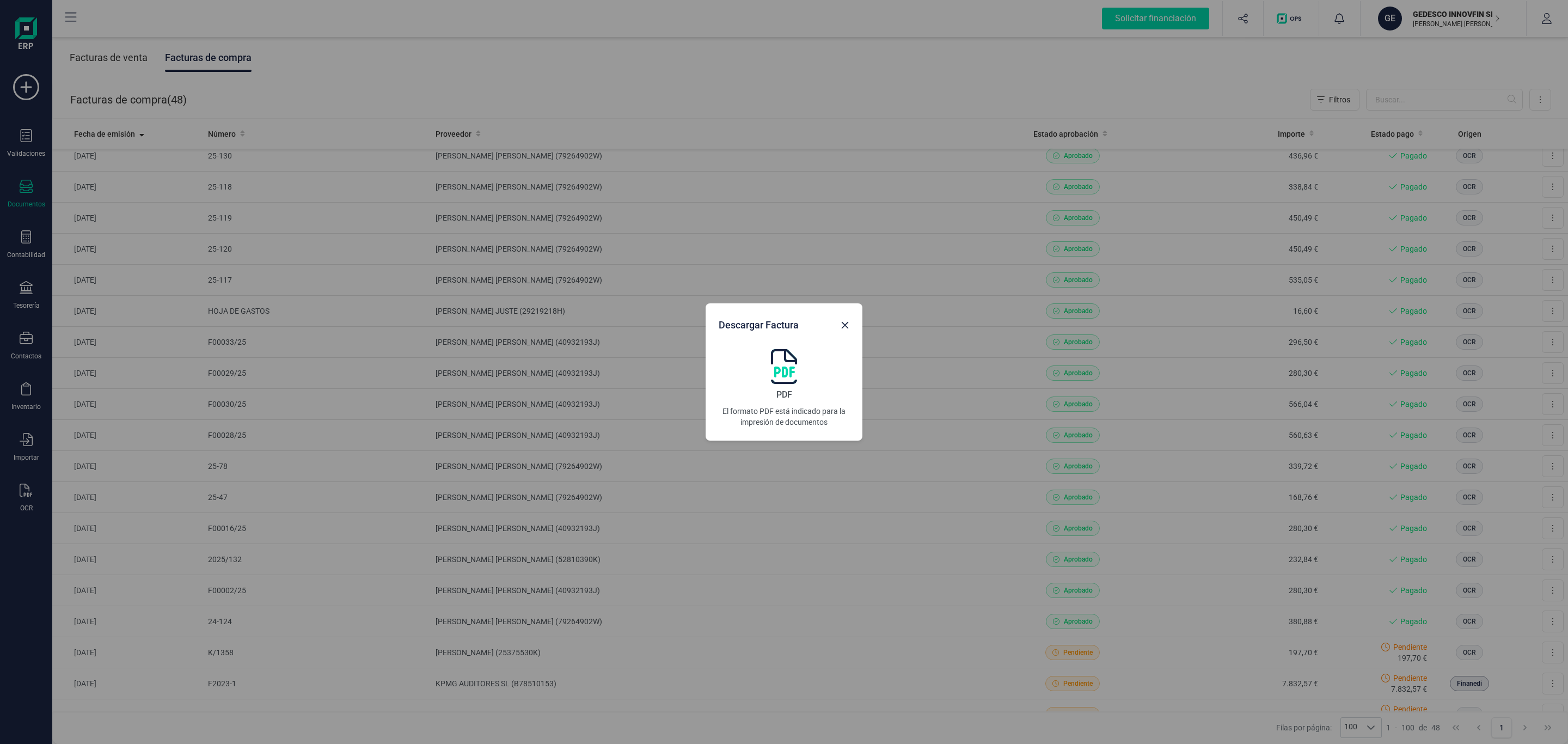
click at [789, 364] on img at bounding box center [784, 367] width 26 height 35
click at [849, 324] on button "Close" at bounding box center [845, 325] width 18 height 18
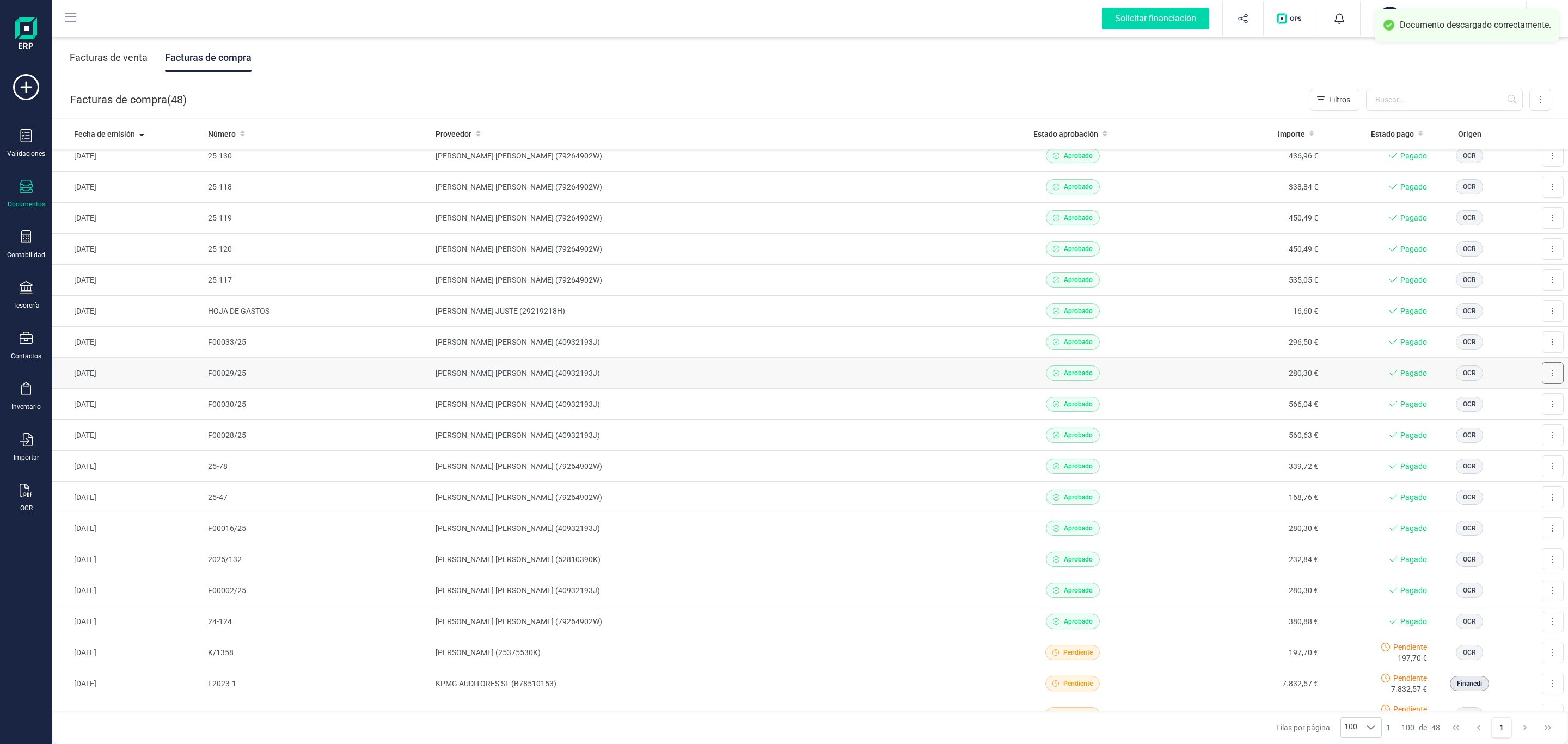
click at [1542, 371] on button at bounding box center [1552, 373] width 22 height 22
click at [1519, 397] on span "Descargar documento" at bounding box center [1517, 399] width 75 height 11
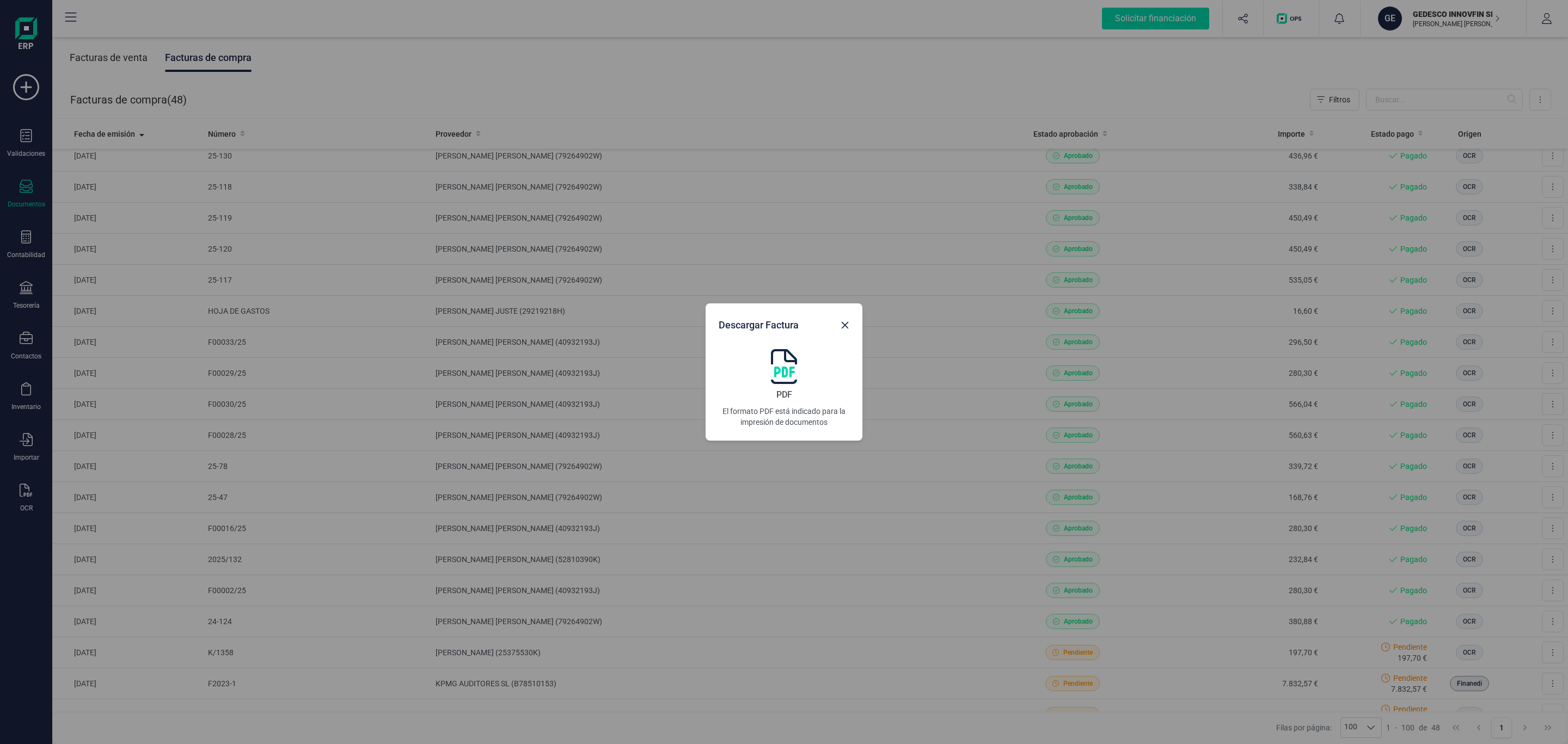
click at [791, 367] on img at bounding box center [784, 367] width 26 height 35
click at [841, 325] on icon "Close" at bounding box center [845, 325] width 9 height 9
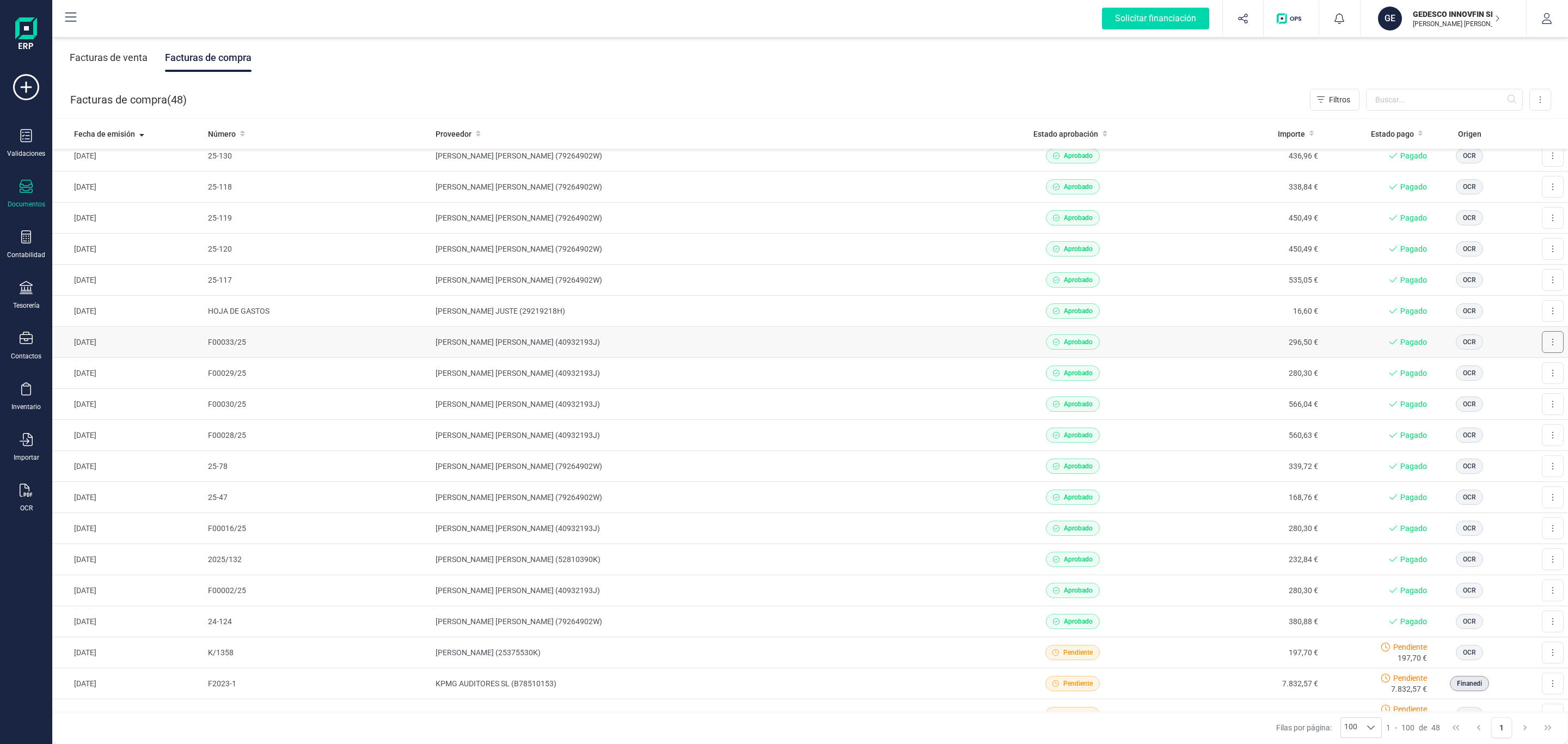
click at [1542, 345] on button at bounding box center [1552, 342] width 22 height 22
click at [1526, 364] on button "Descargar documento" at bounding box center [1511, 369] width 103 height 22
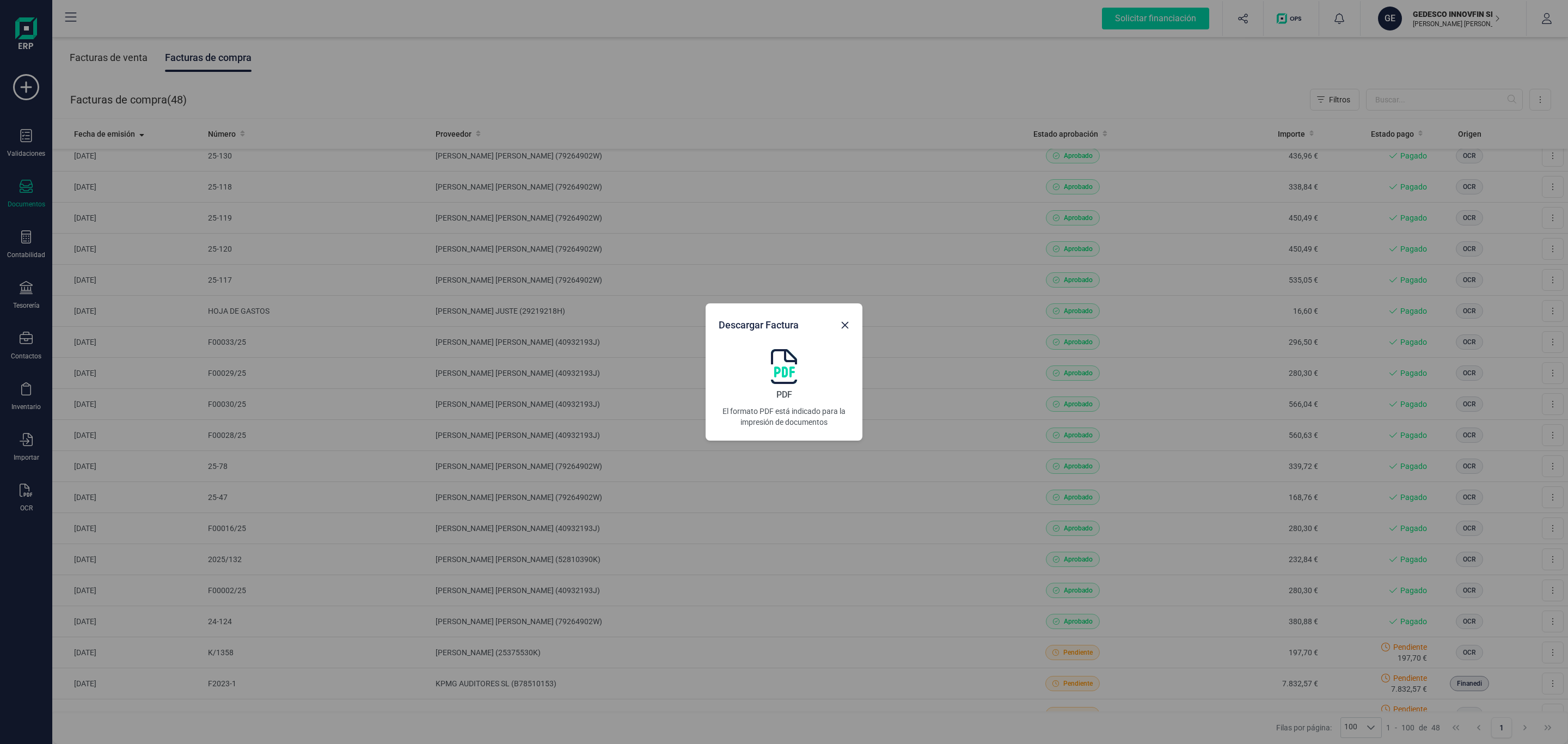
click at [789, 371] on img at bounding box center [784, 367] width 26 height 35
click at [843, 322] on icon "Close" at bounding box center [845, 325] width 9 height 9
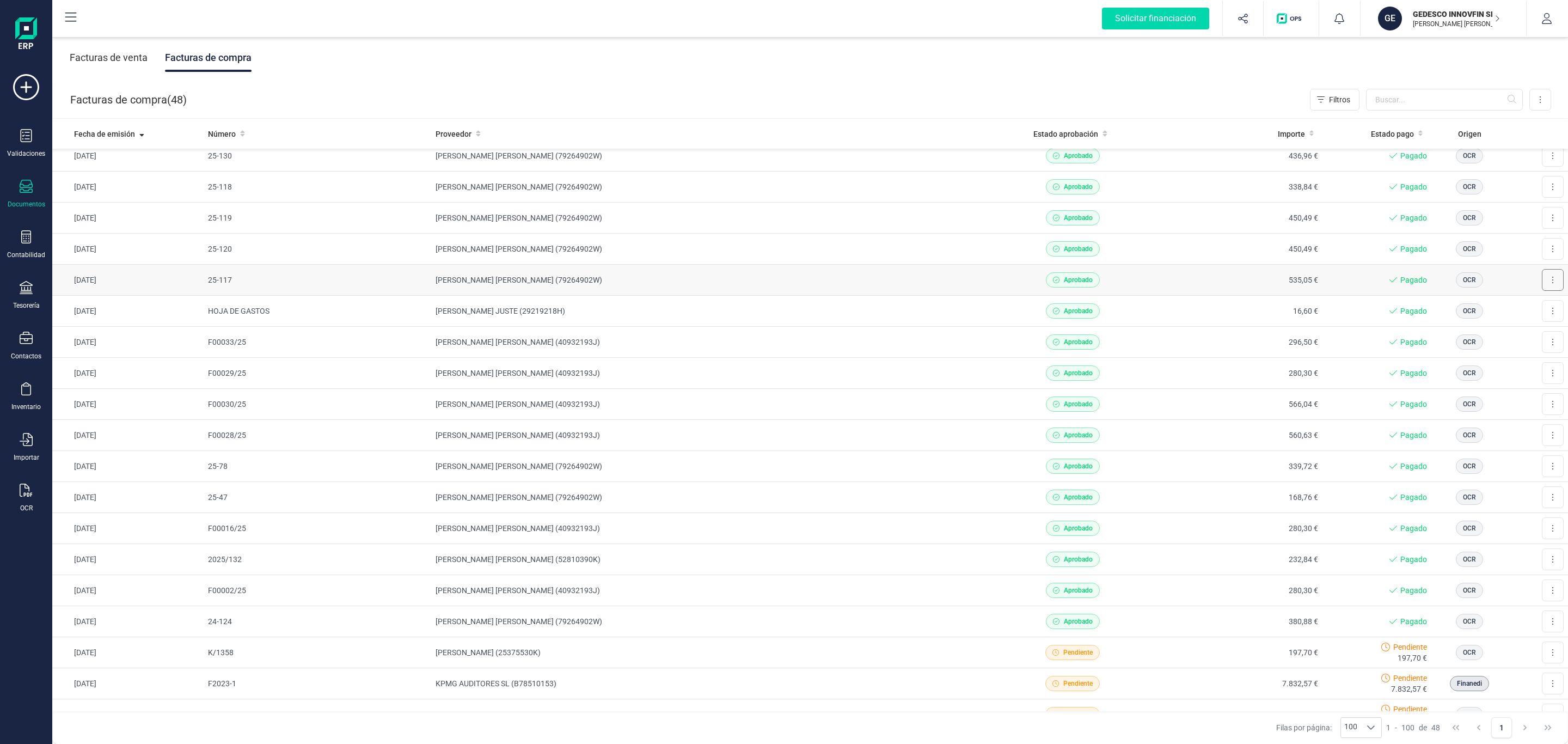
click at [1542, 281] on button at bounding box center [1552, 280] width 22 height 22
click at [1515, 307] on span "Descargar documento" at bounding box center [1517, 307] width 75 height 11
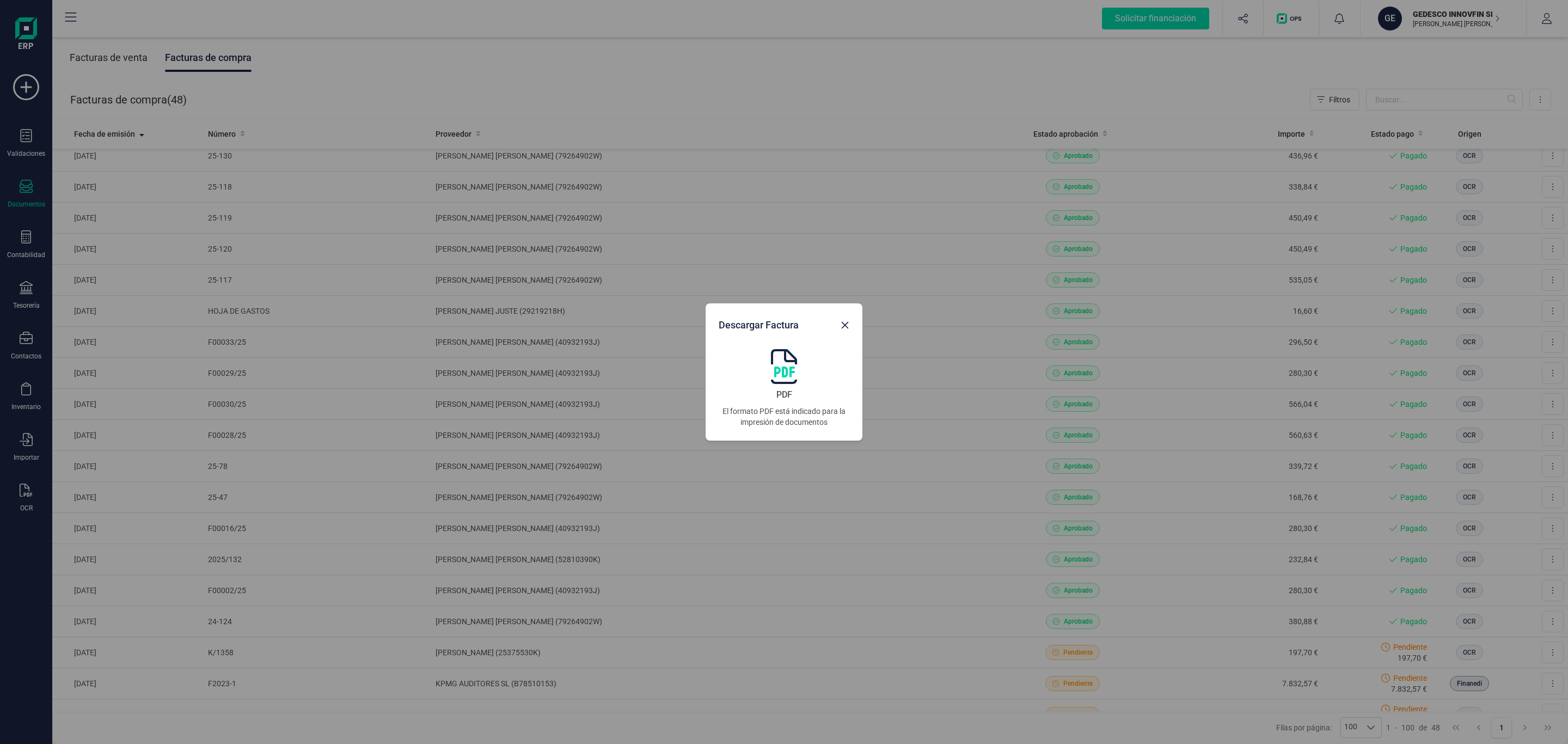
click at [784, 369] on img at bounding box center [784, 367] width 26 height 35
click at [843, 325] on icon "Close" at bounding box center [845, 325] width 9 height 9
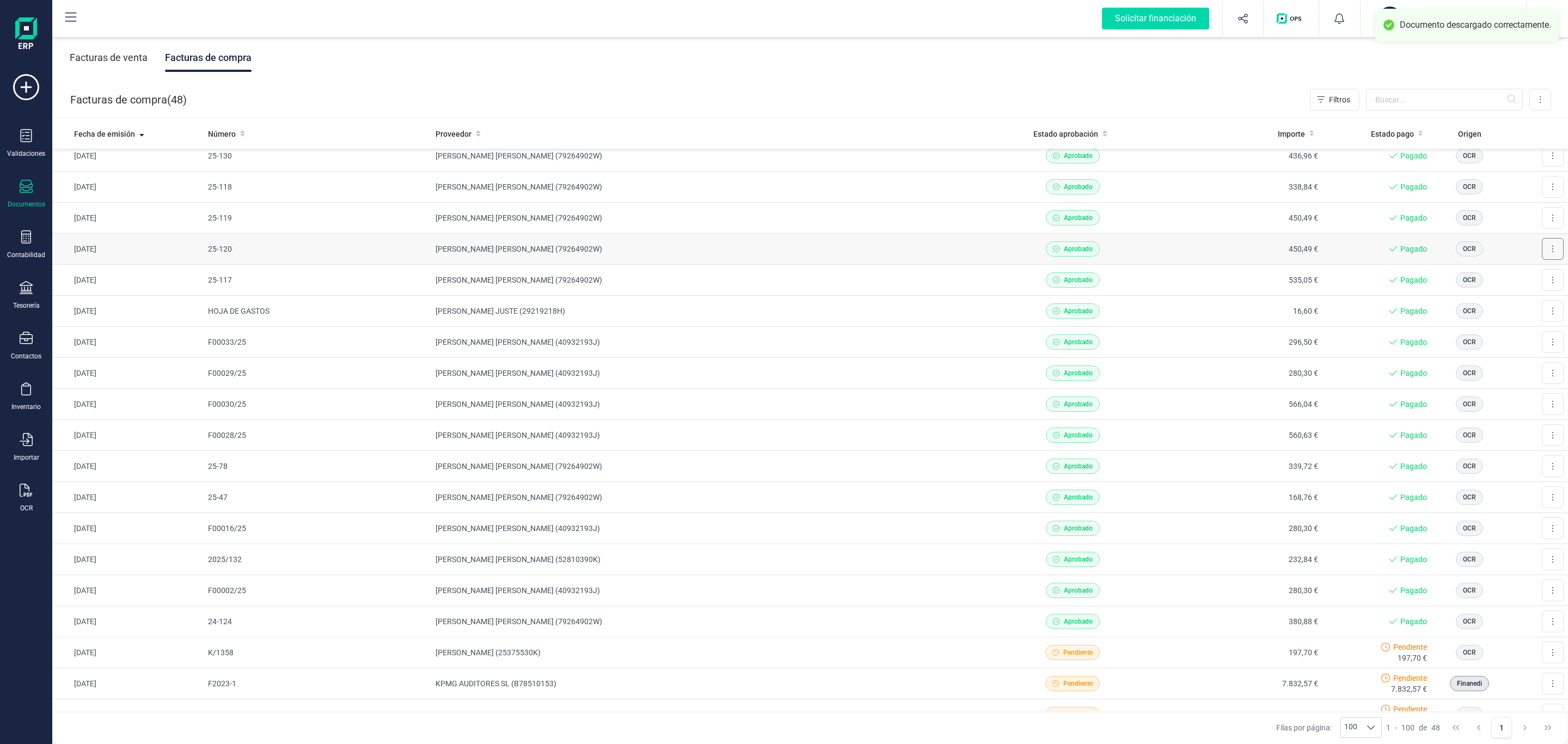
click at [1542, 251] on button at bounding box center [1552, 249] width 22 height 22
click at [1521, 276] on span "Descargar documento" at bounding box center [1517, 275] width 75 height 11
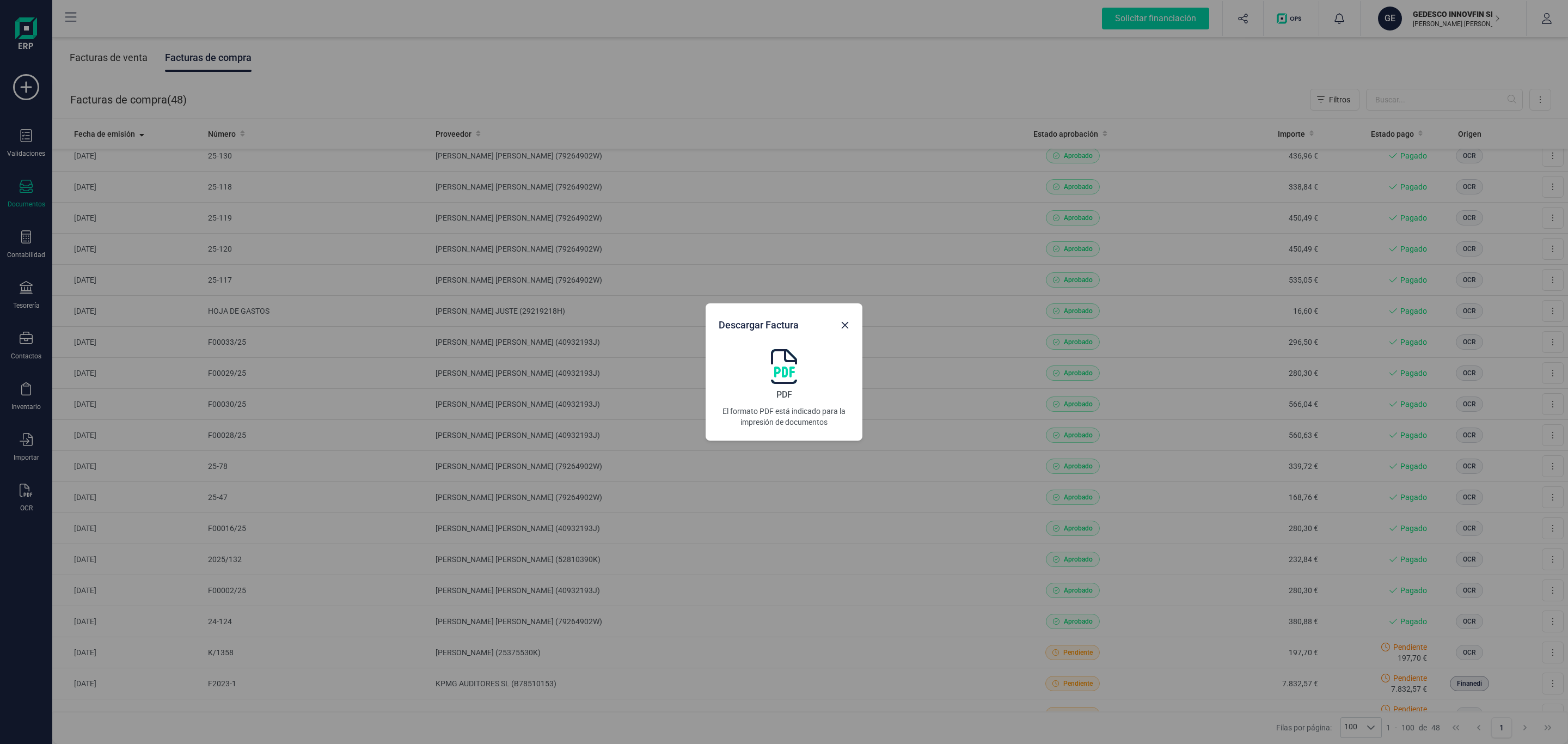
click at [776, 369] on img at bounding box center [784, 367] width 26 height 35
click at [850, 322] on button "Close" at bounding box center [845, 325] width 18 height 18
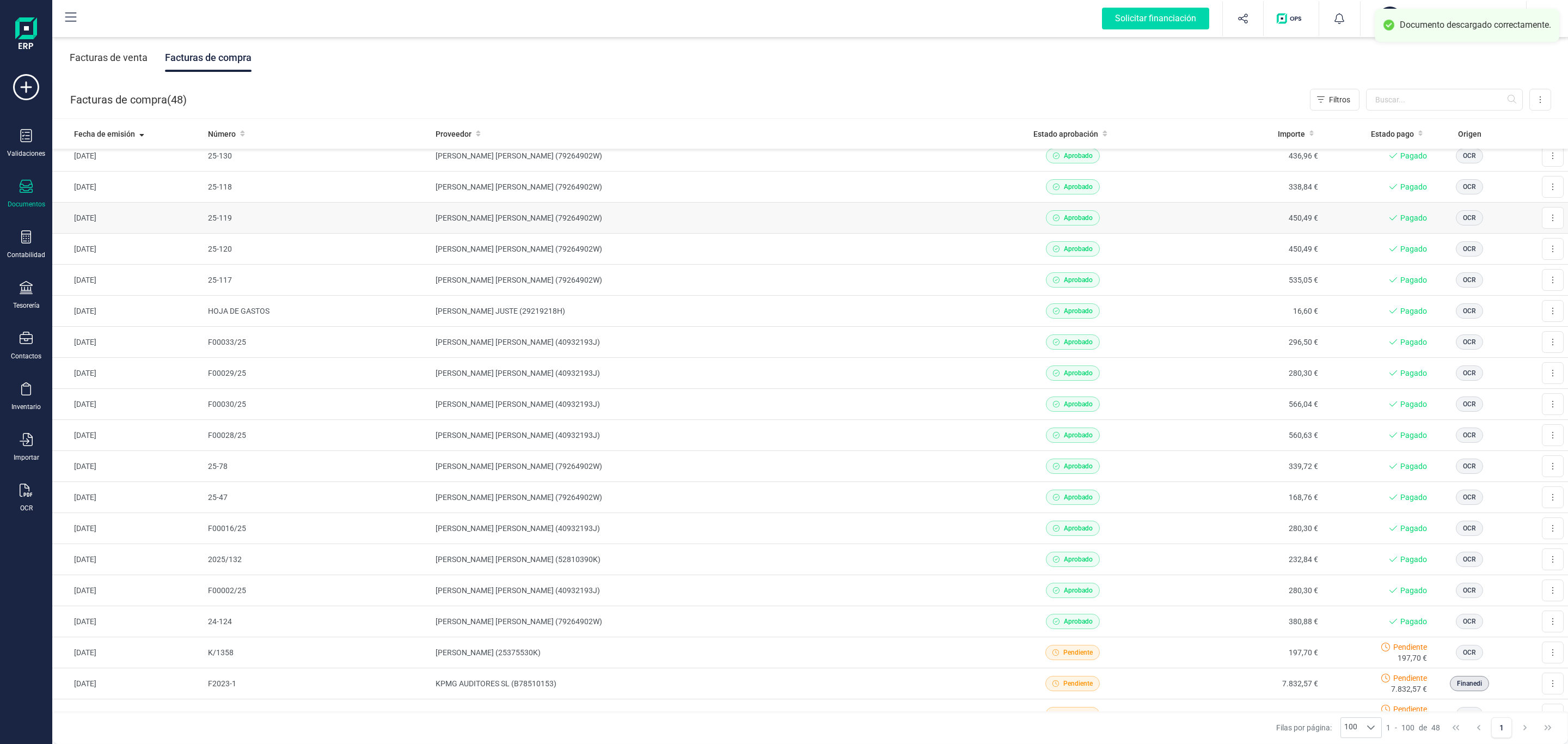
scroll to position [81, 0]
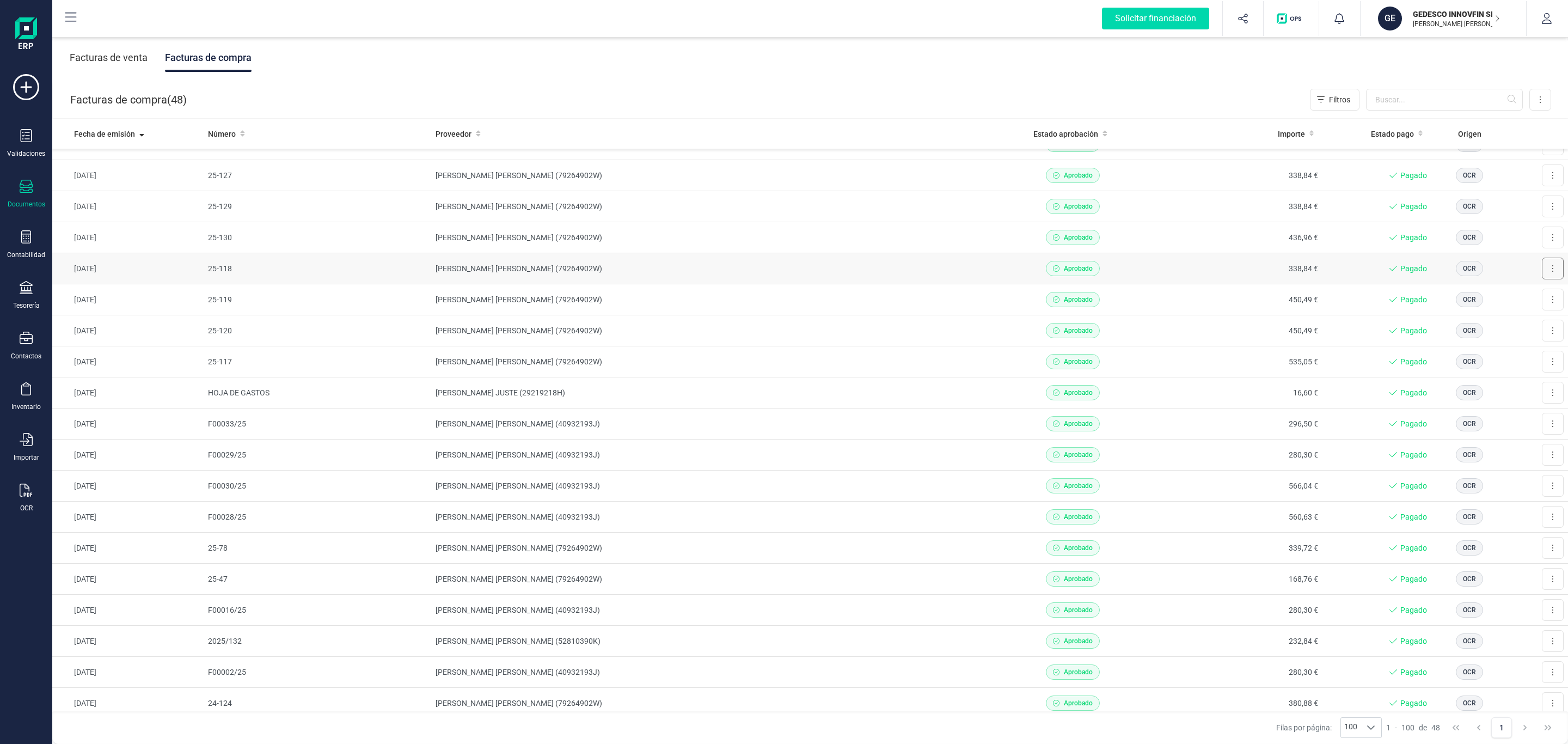
click at [1542, 270] on button at bounding box center [1552, 268] width 22 height 22
click at [1485, 300] on span "Descargar documento" at bounding box center [1517, 295] width 75 height 11
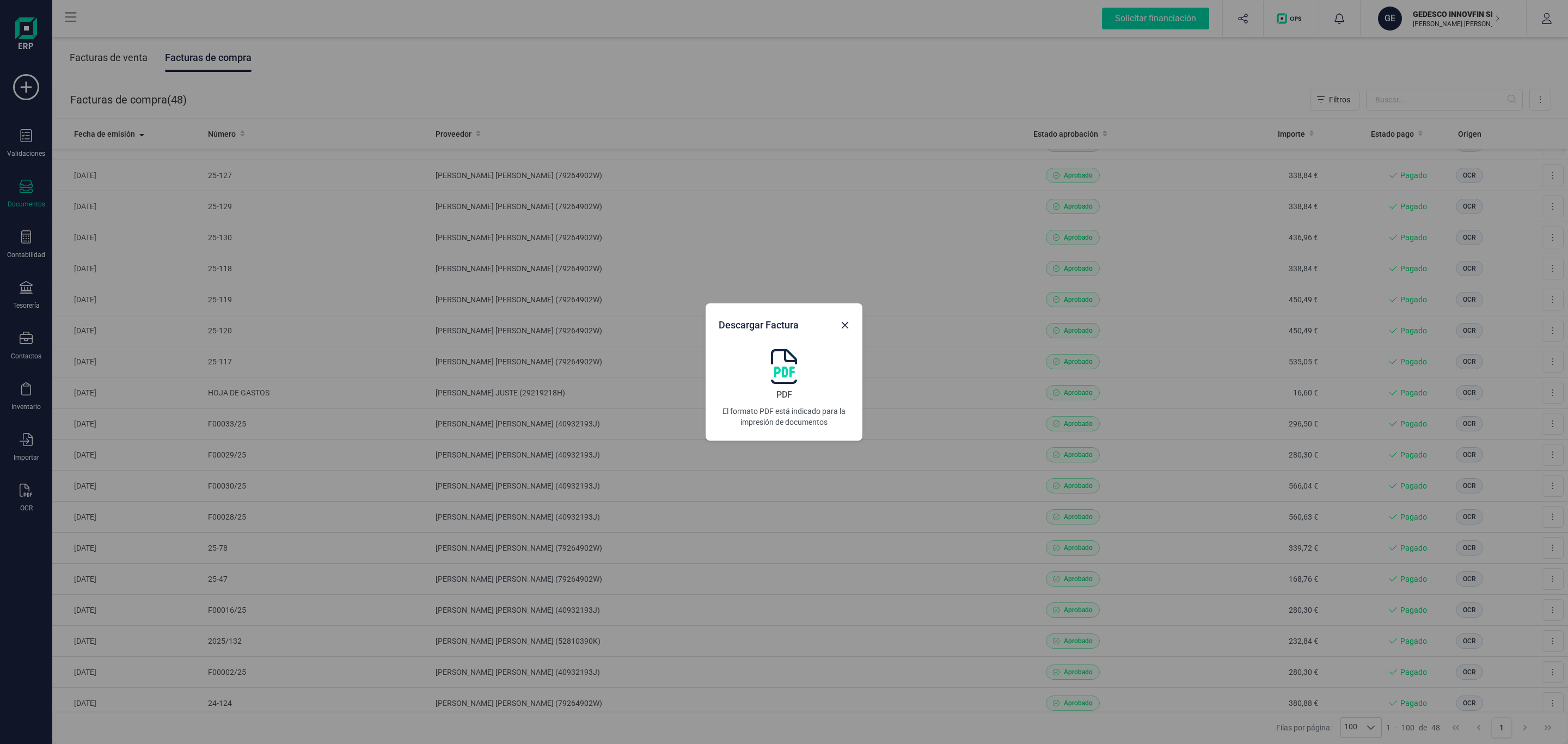
click at [767, 364] on div "PDF El formato PDF está indicado para la impresión de documentos" at bounding box center [784, 388] width 131 height 78
click at [844, 318] on button "Close" at bounding box center [845, 325] width 18 height 18
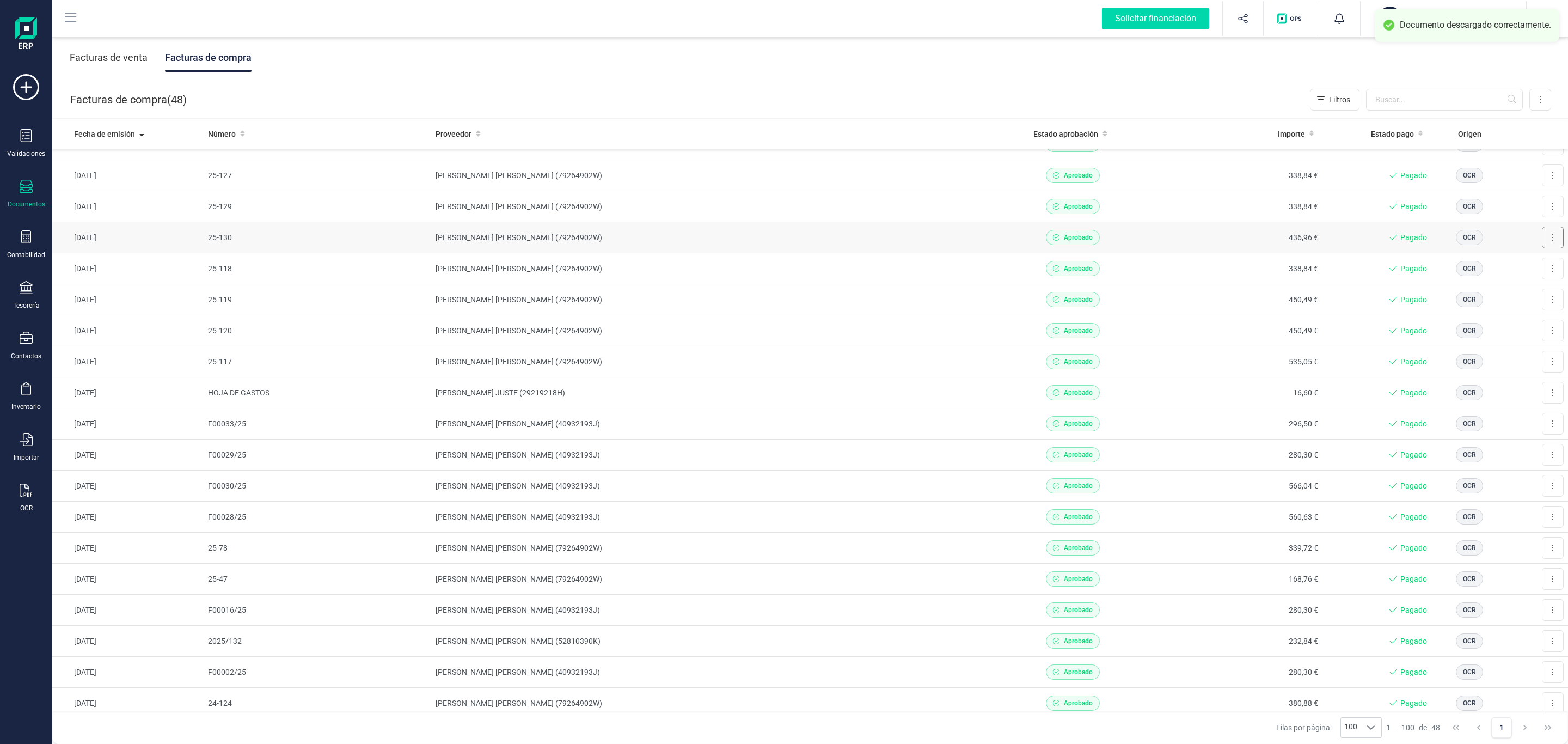
click at [1552, 239] on icon at bounding box center [1552, 238] width 2 height 9
click at [1517, 262] on span "Descargar documento" at bounding box center [1517, 264] width 75 height 11
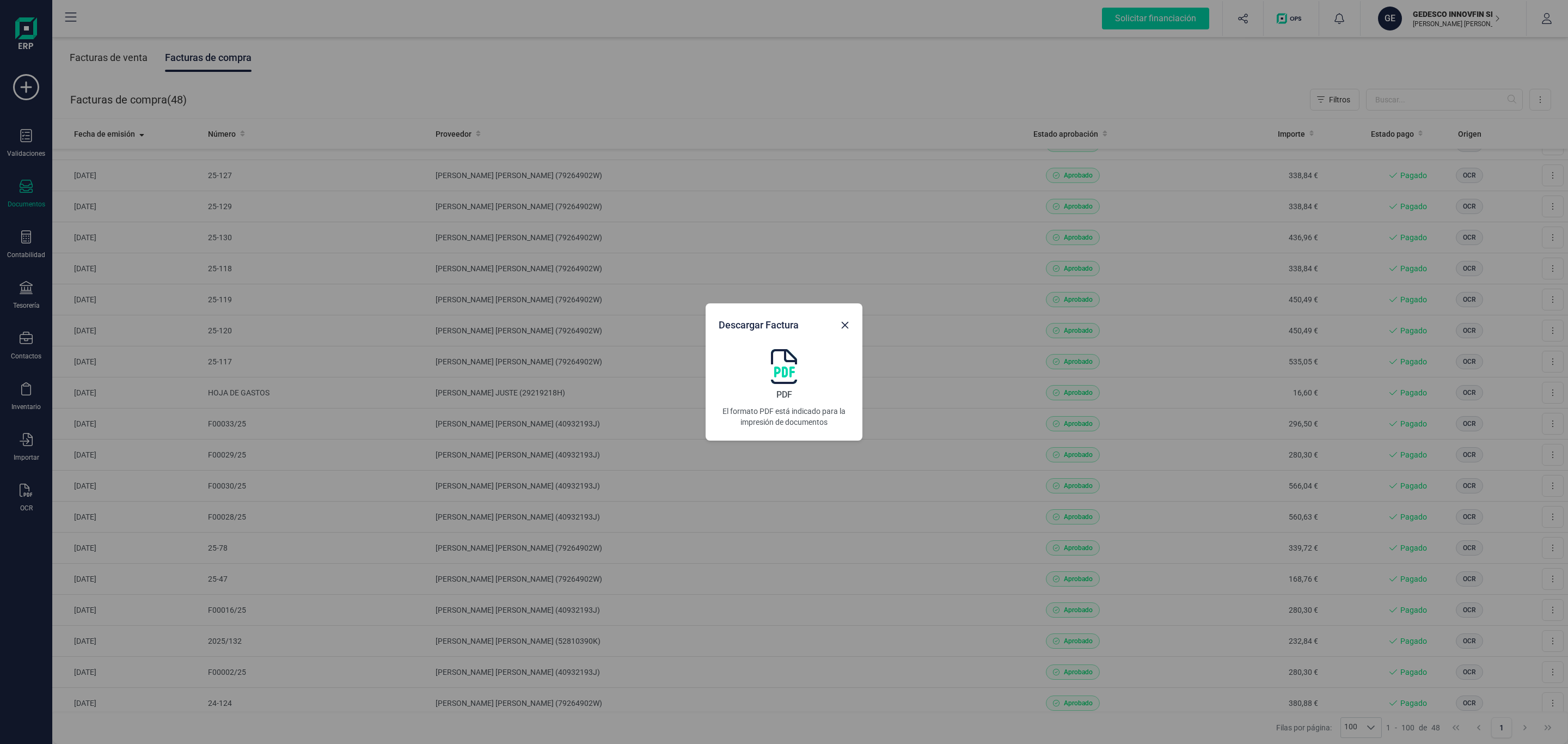
click at [791, 366] on img at bounding box center [784, 367] width 26 height 35
click at [845, 323] on icon "Close" at bounding box center [845, 325] width 9 height 9
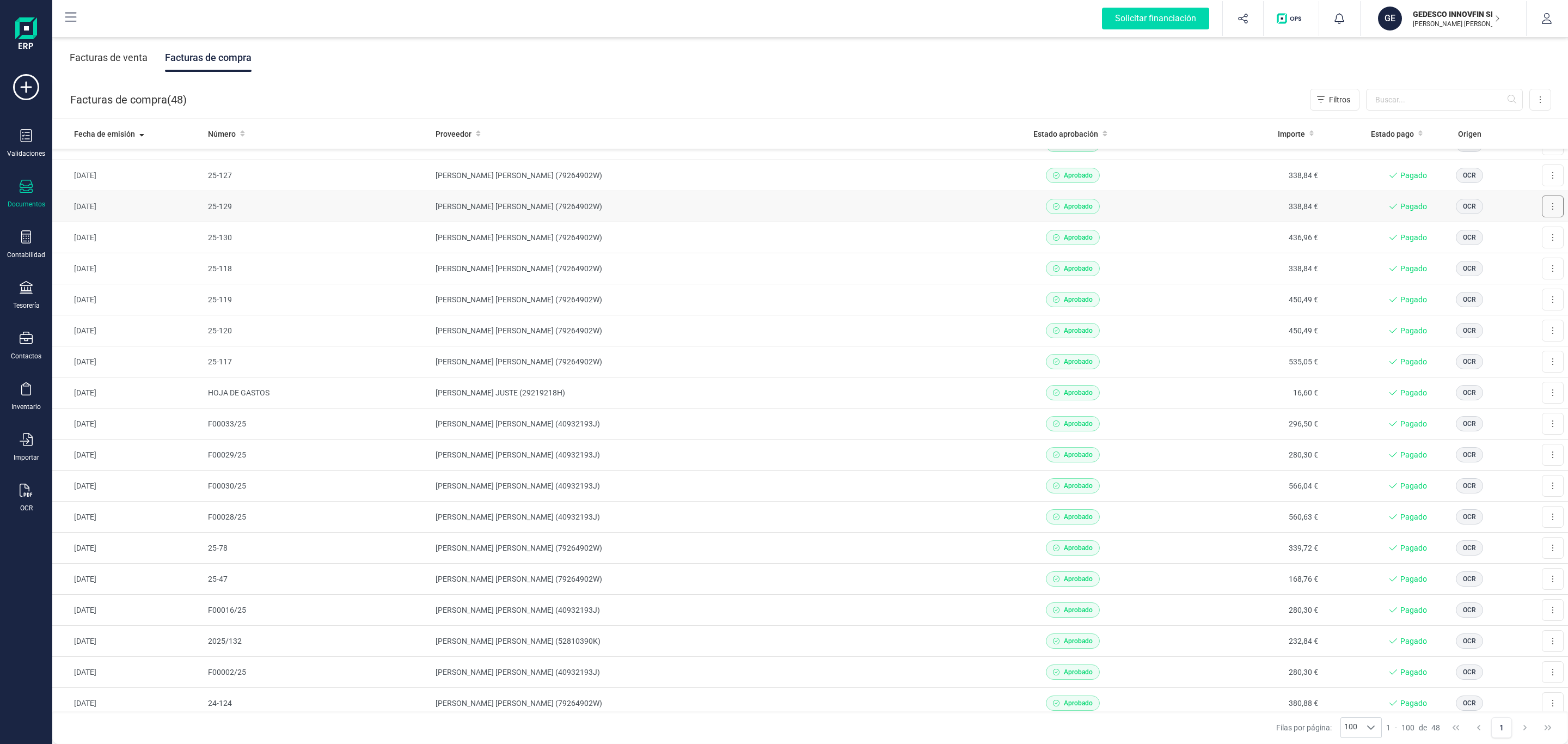
click at [1542, 213] on button at bounding box center [1552, 206] width 22 height 22
click at [1526, 234] on span "Descargar documento" at bounding box center [1517, 233] width 75 height 11
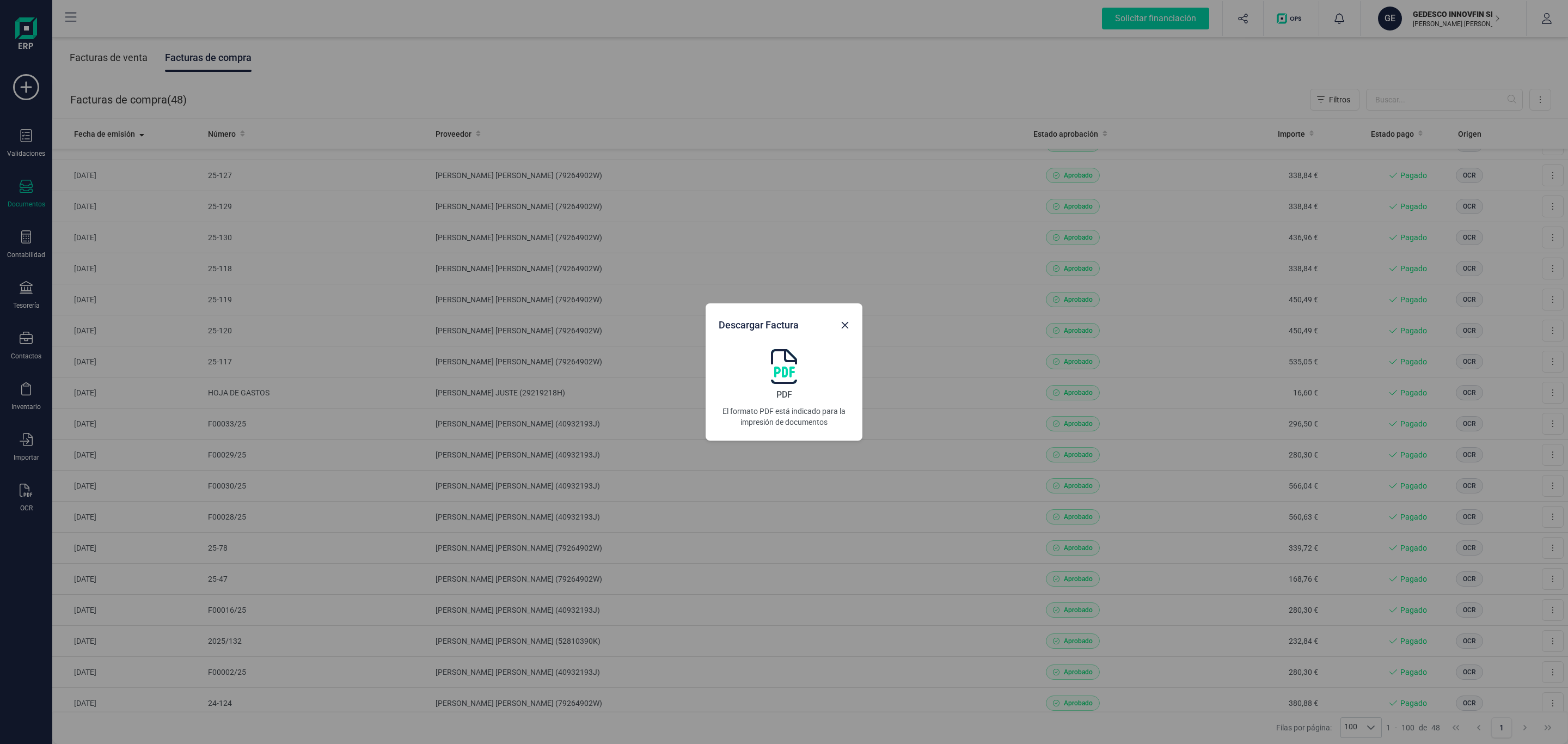
click at [787, 361] on img at bounding box center [784, 367] width 26 height 35
click at [849, 320] on button "Close" at bounding box center [845, 325] width 18 height 18
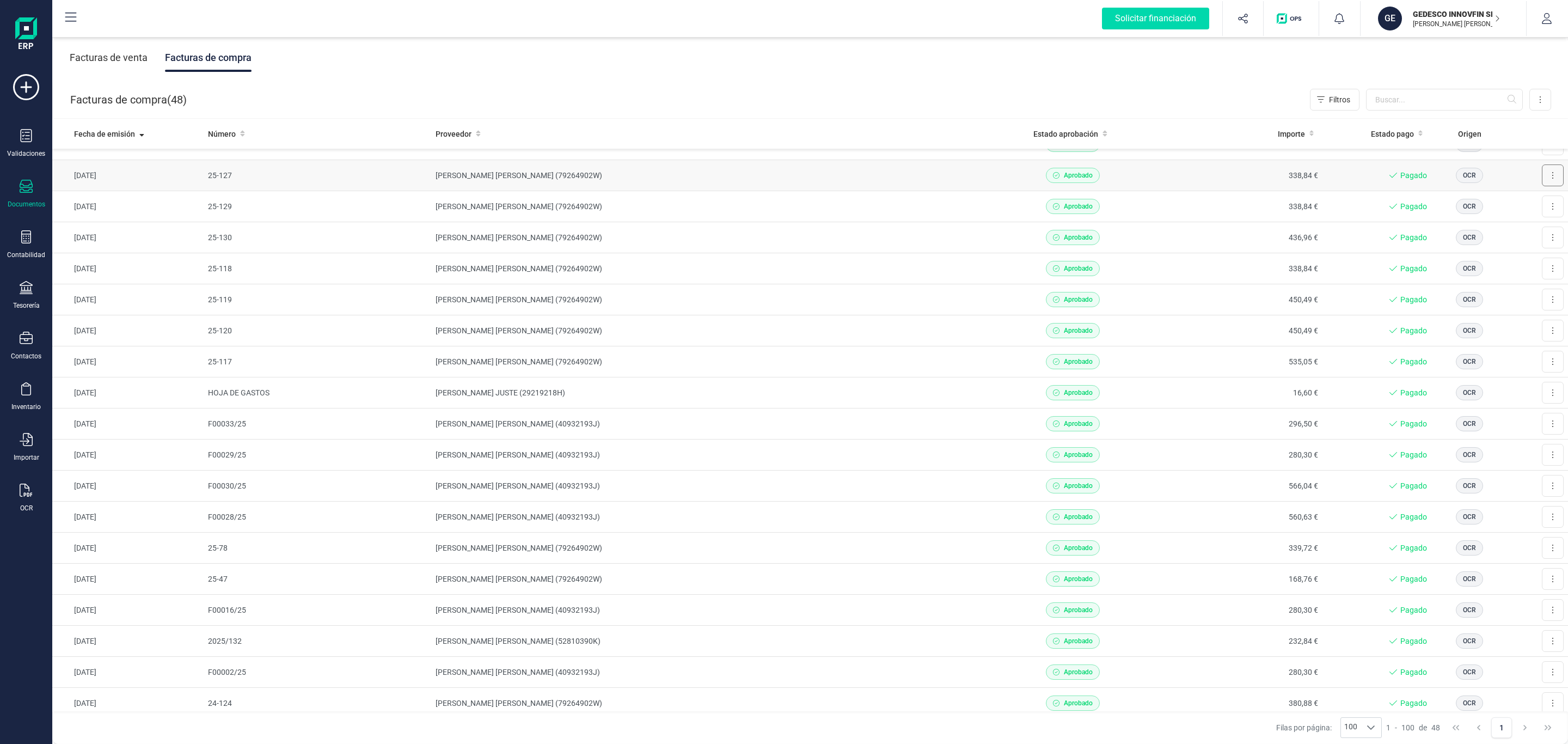
click at [1542, 178] on button at bounding box center [1552, 175] width 22 height 22
click at [1524, 204] on span "Descargar documento" at bounding box center [1517, 202] width 75 height 11
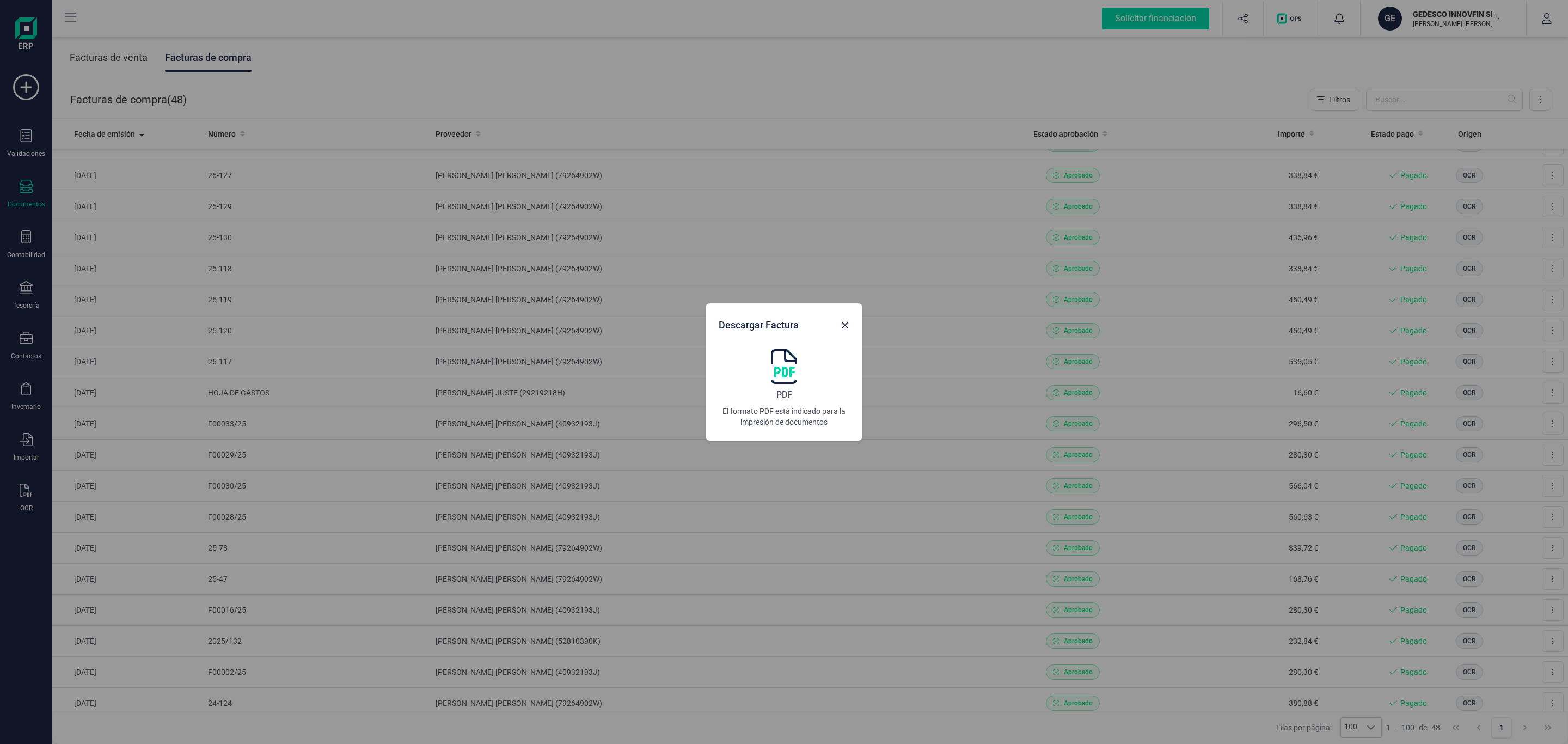
click at [791, 366] on img at bounding box center [784, 367] width 26 height 35
click at [846, 323] on icon "Close" at bounding box center [845, 325] width 9 height 9
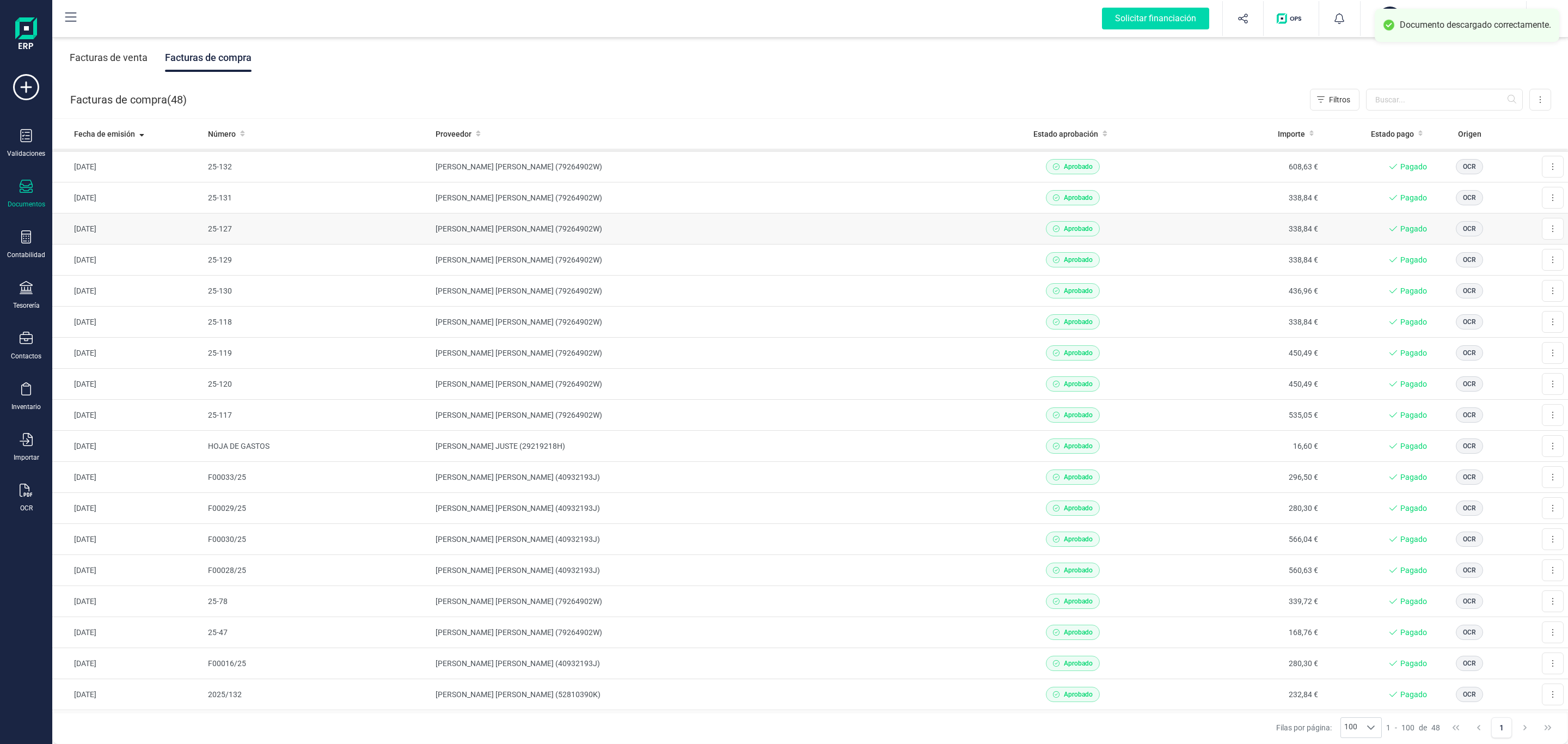
scroll to position [0, 0]
click at [1544, 231] on button at bounding box center [1552, 226] width 22 height 22
click at [1534, 254] on span "Descargar documento" at bounding box center [1517, 253] width 75 height 11
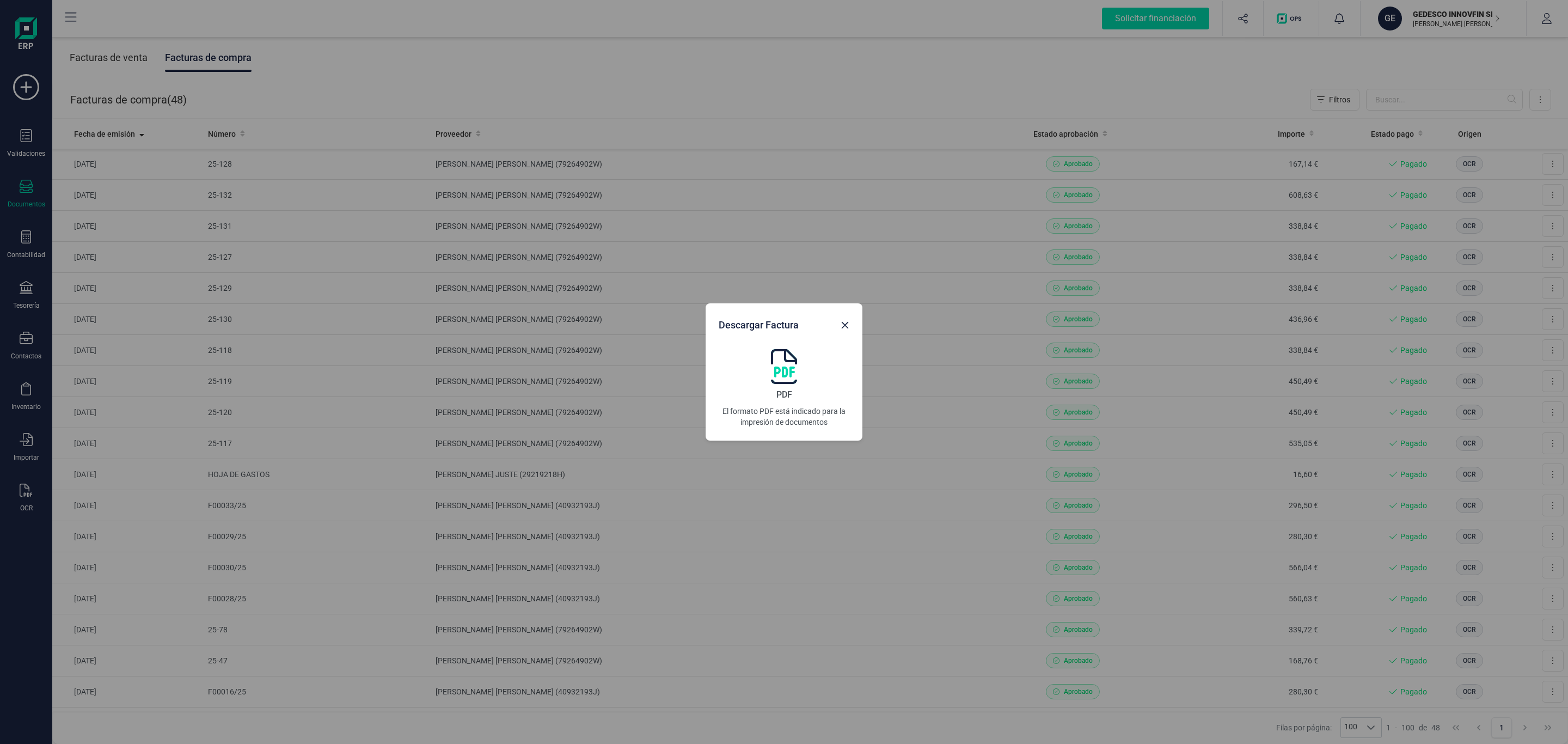
click at [789, 361] on img at bounding box center [784, 367] width 26 height 35
drag, startPoint x: 851, startPoint y: 327, endPoint x: 854, endPoint y: 322, distance: 5.8
click at [851, 327] on button "Close" at bounding box center [845, 325] width 18 height 18
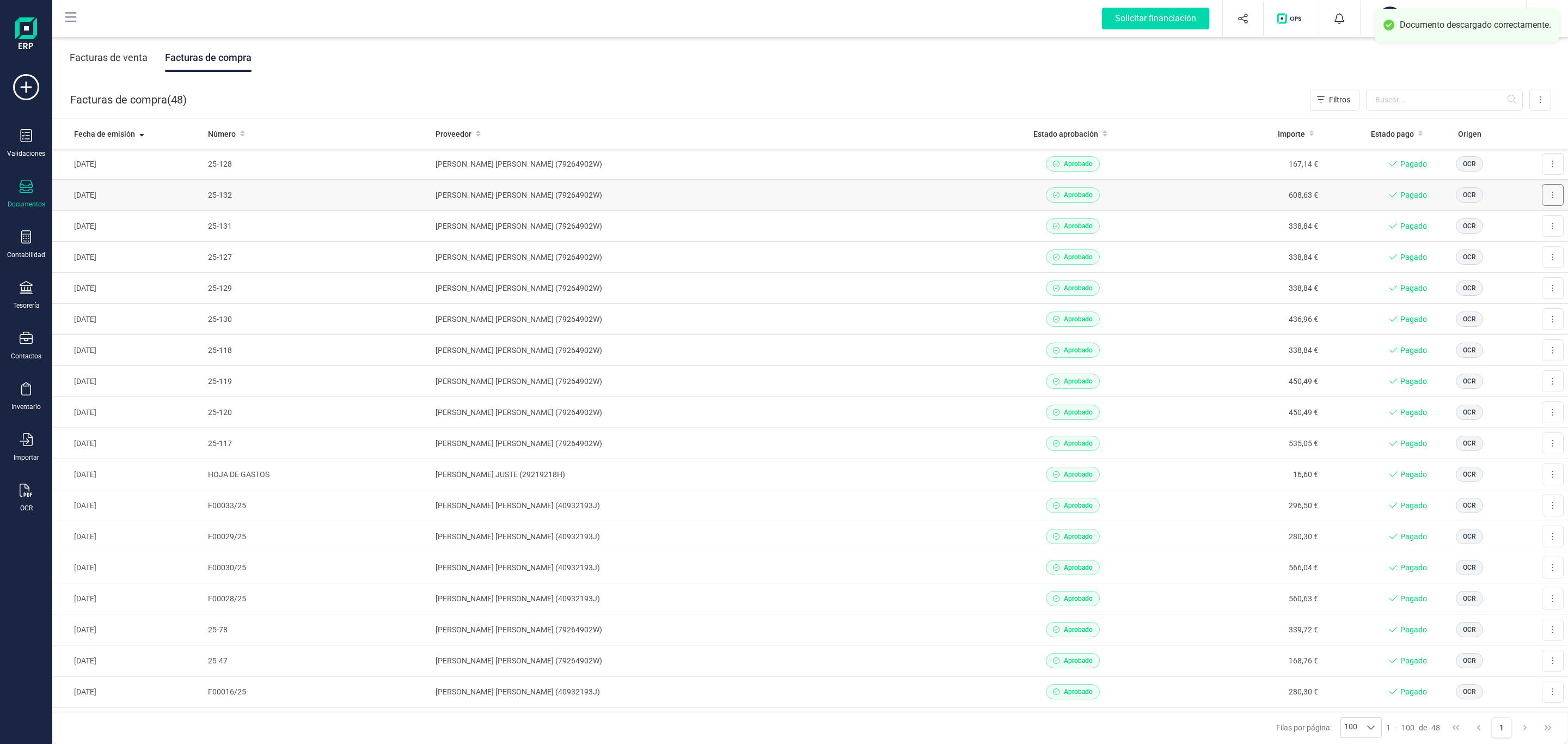
click at [1542, 202] on button at bounding box center [1552, 195] width 22 height 22
click at [1495, 223] on span "Descargar documento" at bounding box center [1517, 221] width 75 height 11
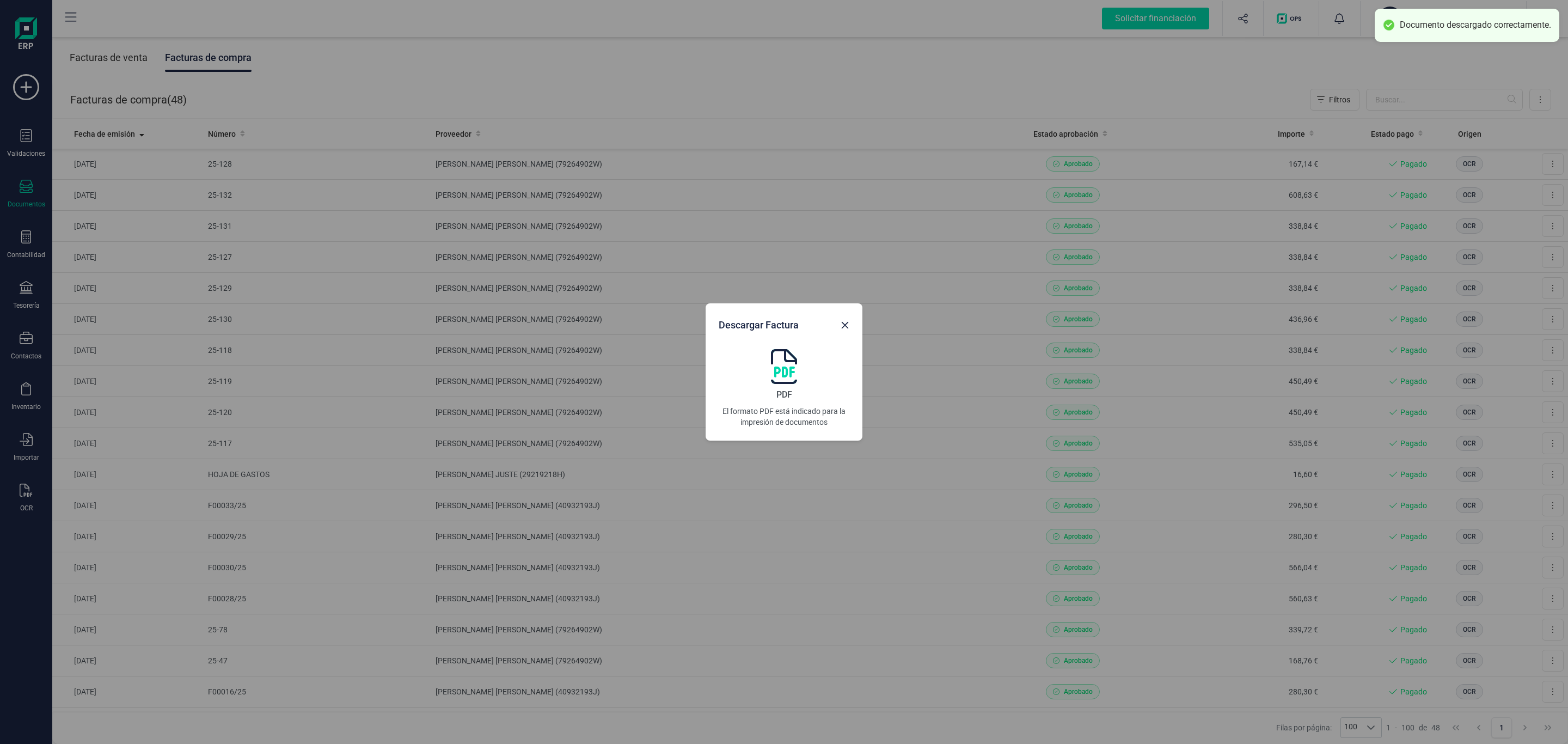
click at [783, 363] on img at bounding box center [784, 367] width 26 height 35
drag, startPoint x: 846, startPoint y: 322, endPoint x: 1307, endPoint y: 206, distance: 475.4
click at [846, 322] on icon "Close" at bounding box center [845, 325] width 9 height 9
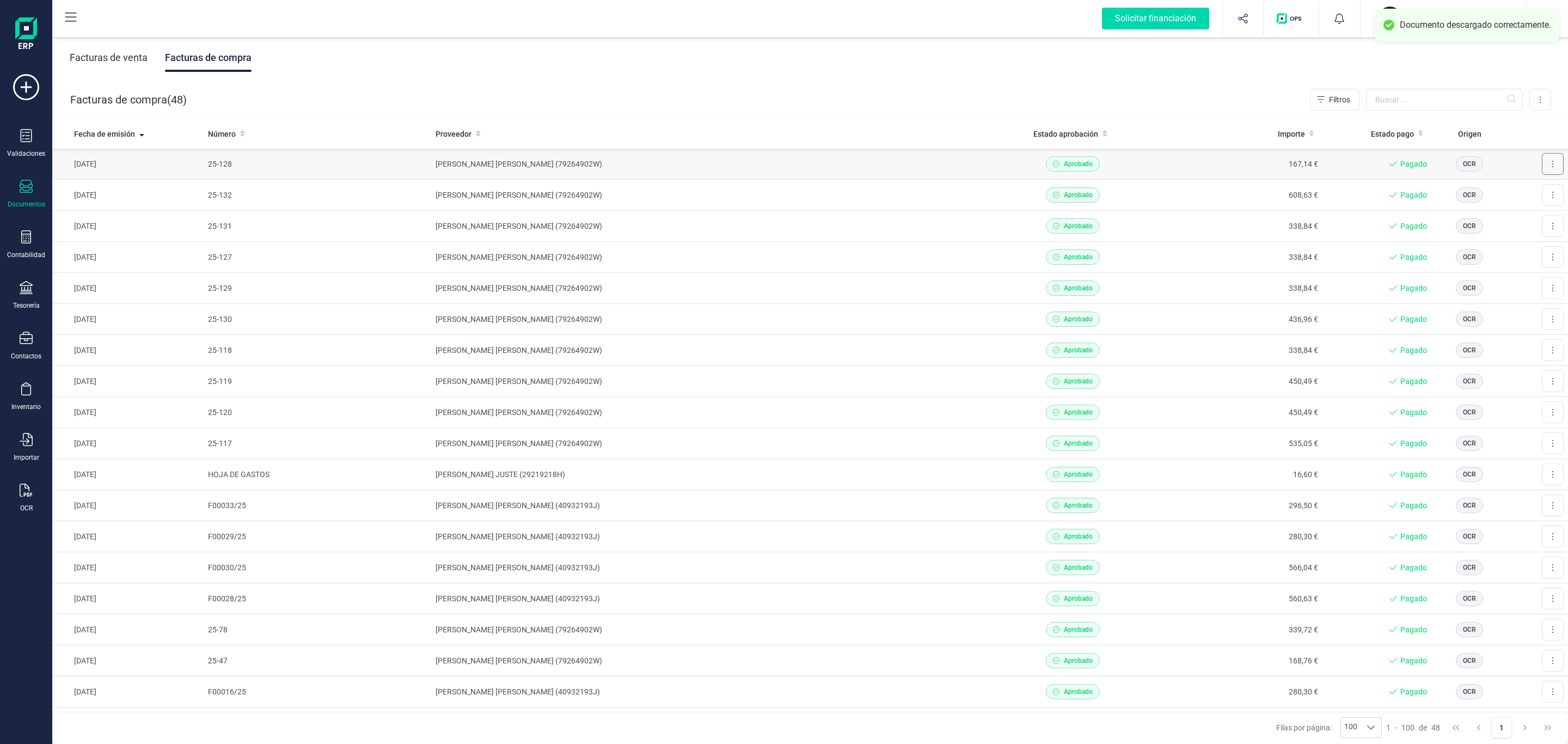
click at [1542, 169] on button at bounding box center [1552, 164] width 22 height 22
drag, startPoint x: 1507, startPoint y: 189, endPoint x: 990, endPoint y: 253, distance: 520.9
click at [1507, 189] on span "Descargar documento" at bounding box center [1517, 190] width 75 height 11
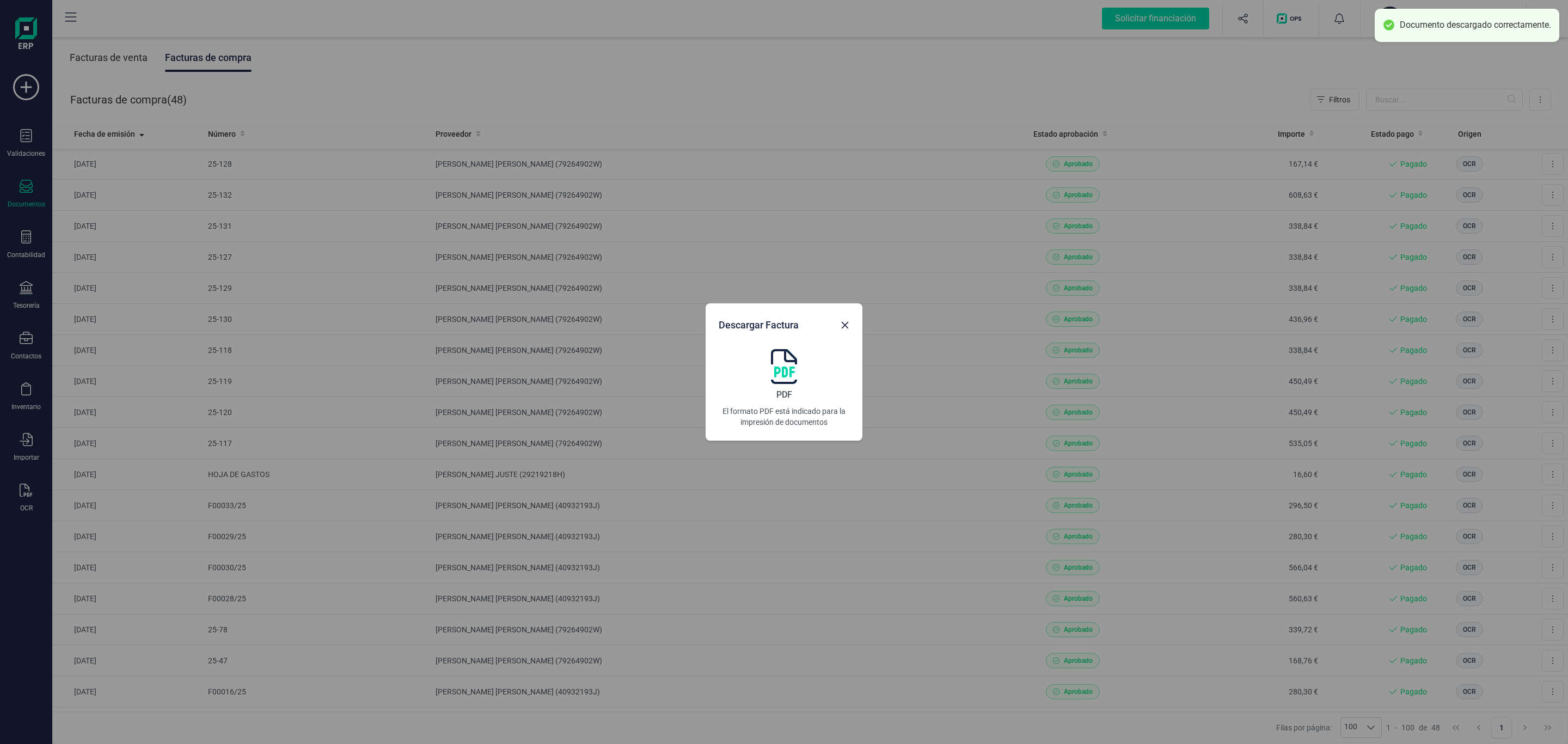
click at [786, 360] on img at bounding box center [784, 367] width 26 height 35
drag, startPoint x: 841, startPoint y: 323, endPoint x: 925, endPoint y: 387, distance: 105.6
click at [841, 323] on icon "Close" at bounding box center [845, 325] width 9 height 9
